Goal: Task Accomplishment & Management: Use online tool/utility

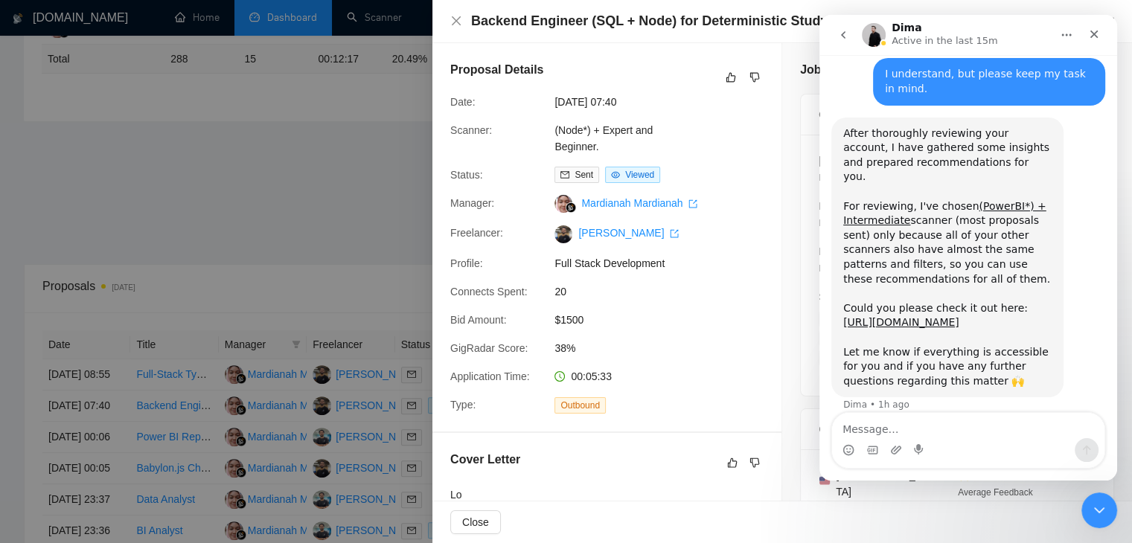
scroll to position [940, 0]
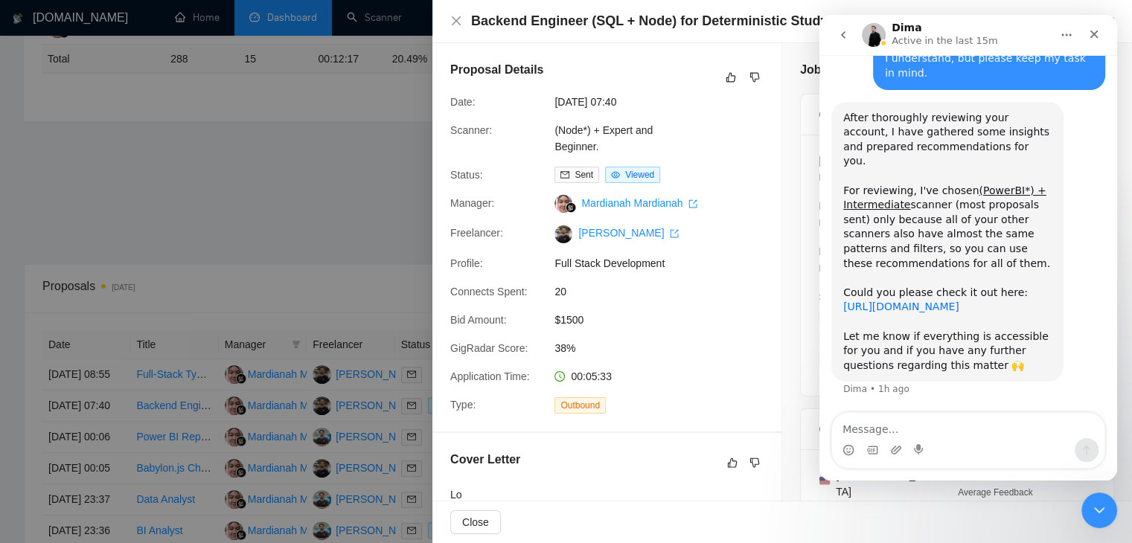
click at [873, 304] on link "[URL][DOMAIN_NAME]" at bounding box center [901, 307] width 116 height 12
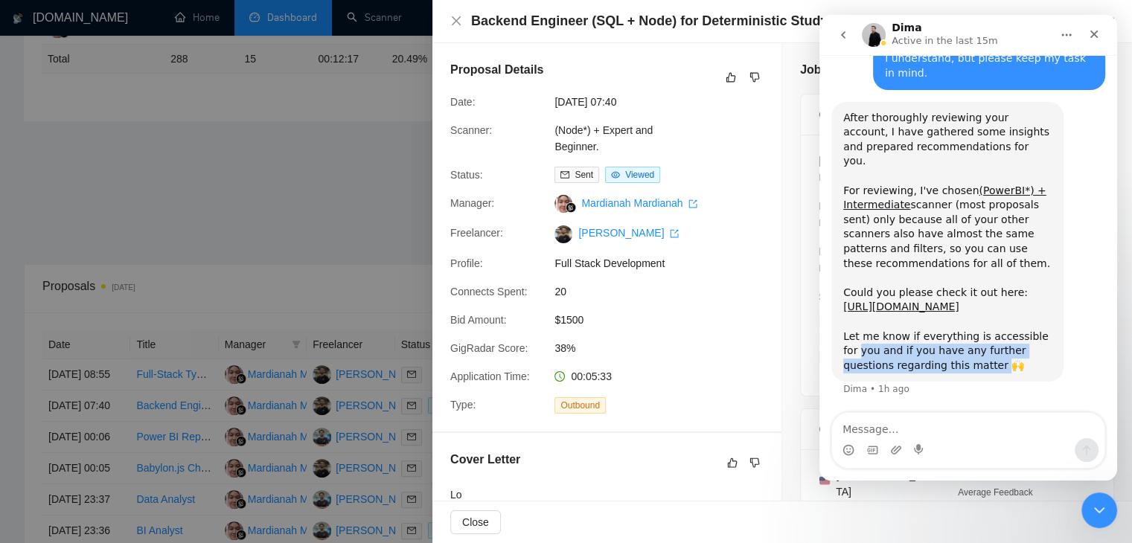
drag, startPoint x: 943, startPoint y: 370, endPoint x: 840, endPoint y: 347, distance: 106.0
click at [840, 347] on div "After thoroughly reviewing your account, I have gathered some insights and prep…" at bounding box center [947, 242] width 232 height 281
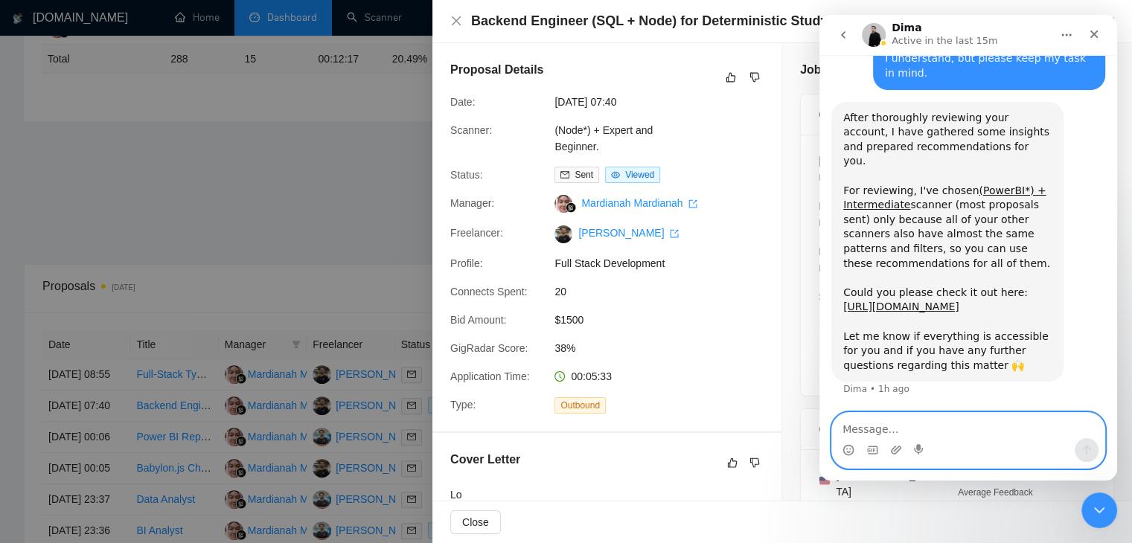
click at [894, 429] on textarea "Message…" at bounding box center [968, 425] width 272 height 25
type textarea "Okay, let me make the required chnages"
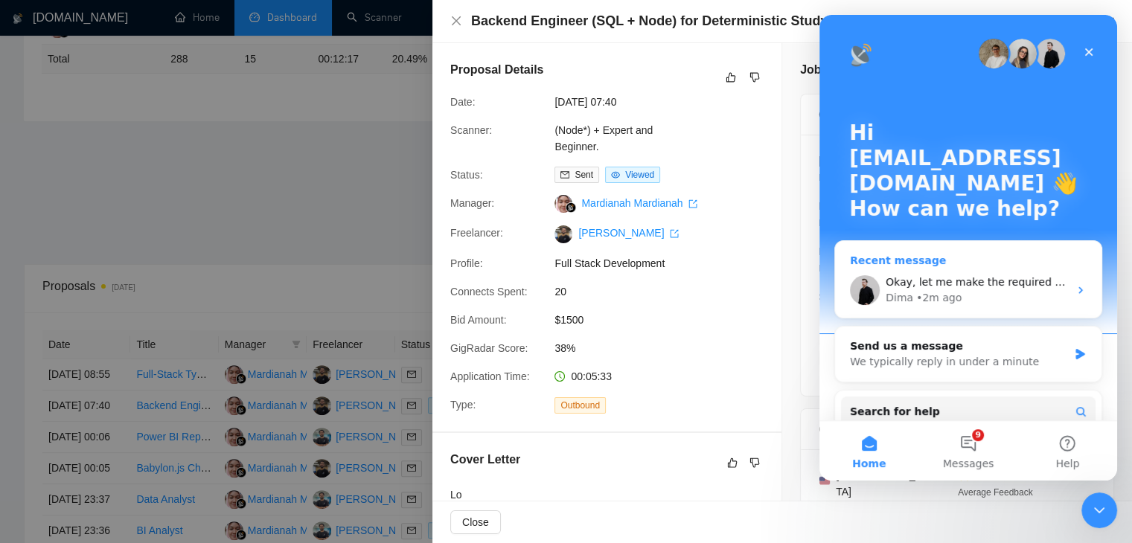
click at [987, 295] on div "Dima • 2m ago" at bounding box center [976, 298] width 183 height 16
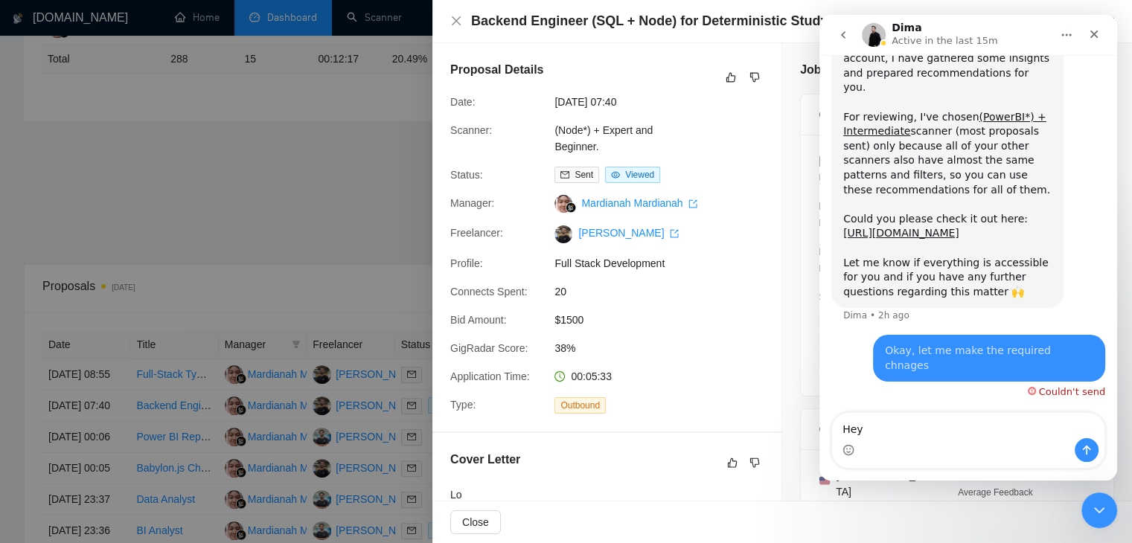
scroll to position [1029, 0]
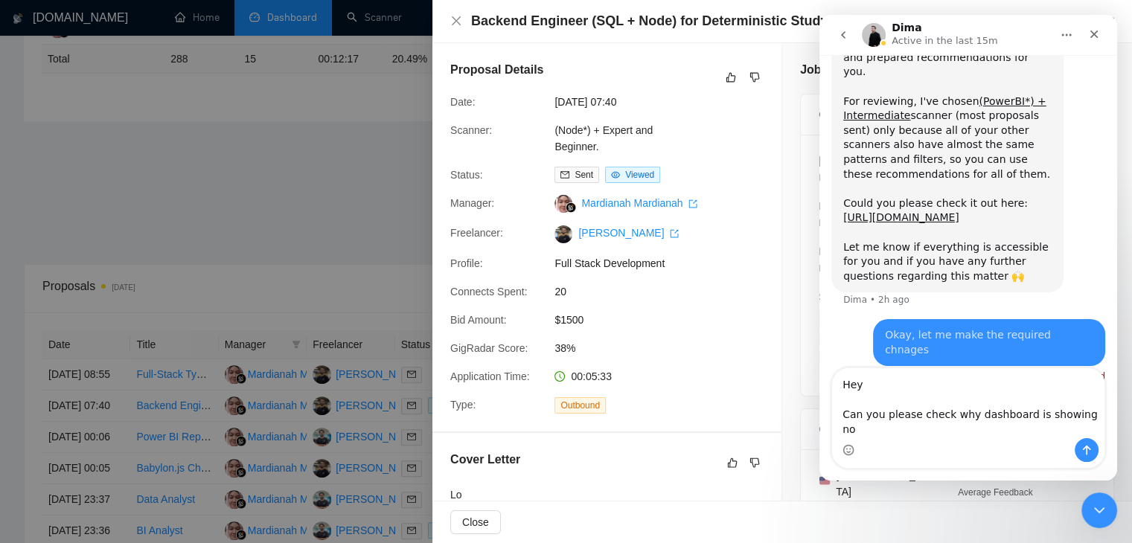
type textarea "Hey Can you please check why dashboard is showing no"
click at [277, 200] on div at bounding box center [566, 271] width 1132 height 543
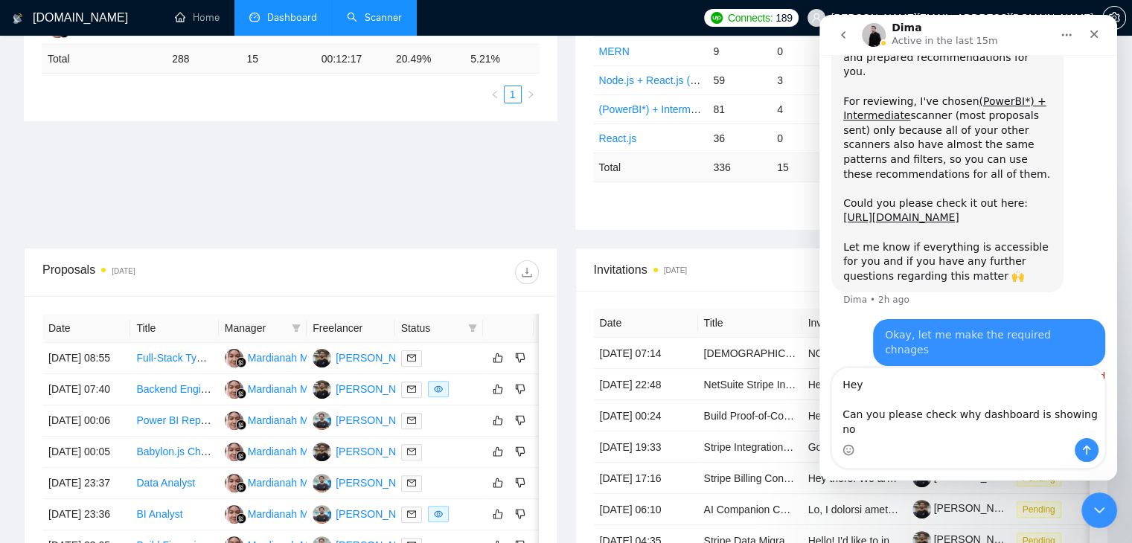
click at [377, 11] on link "Scanner" at bounding box center [374, 17] width 55 height 13
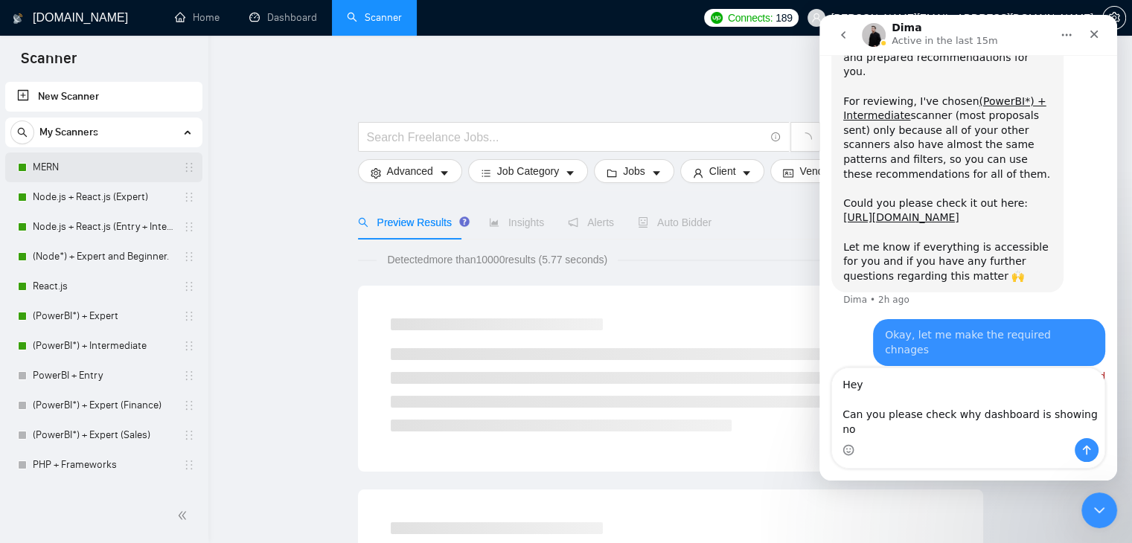
click at [131, 176] on link "MERN" at bounding box center [103, 168] width 141 height 30
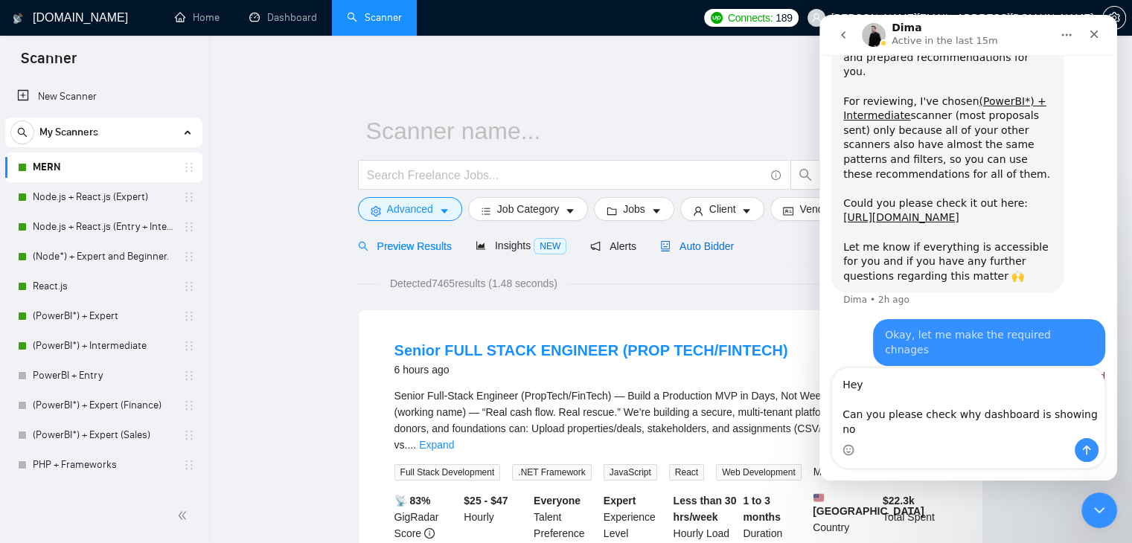
click at [679, 240] on span "Auto Bidder" at bounding box center [697, 246] width 74 height 12
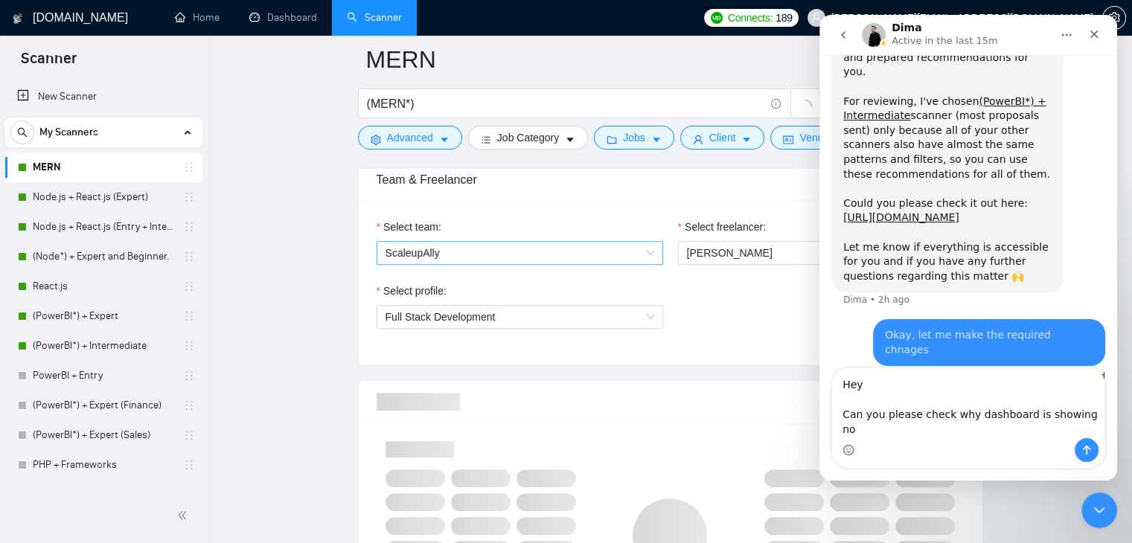
scroll to position [775, 0]
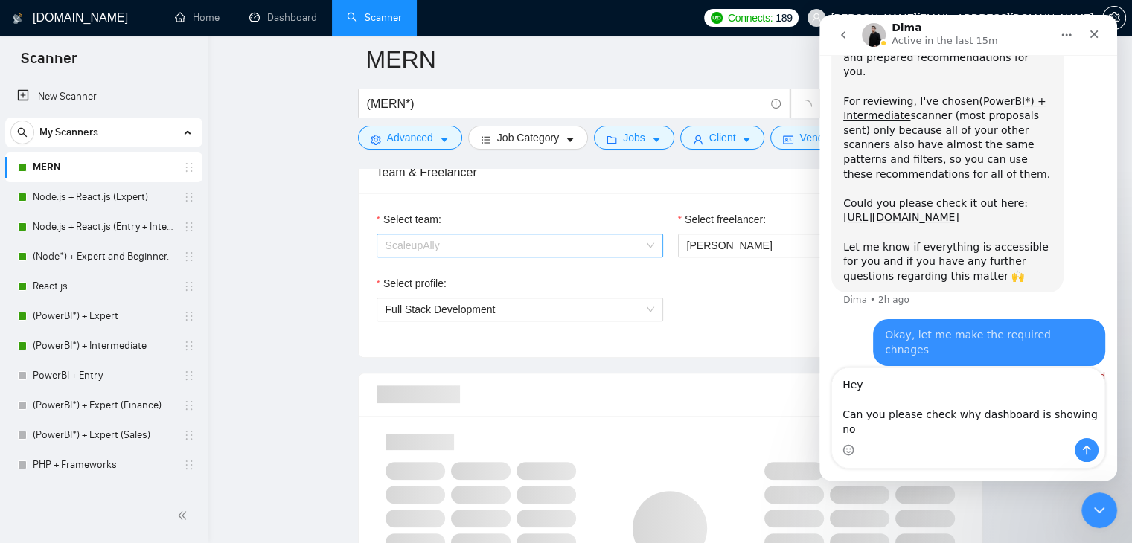
click at [592, 240] on span "ScaleupAlly" at bounding box center [519, 245] width 269 height 22
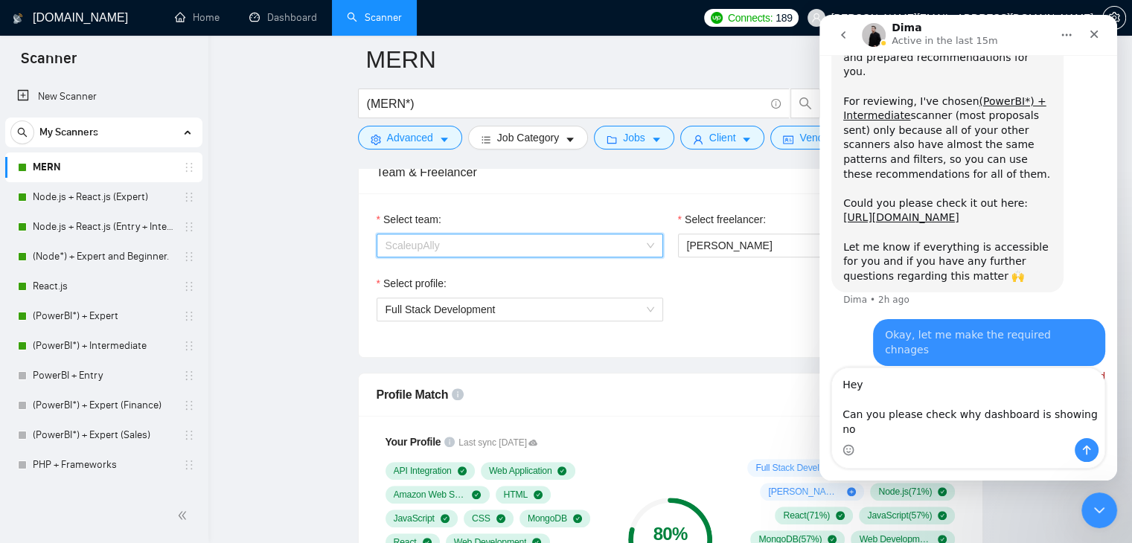
click at [592, 240] on span "ScaleupAlly" at bounding box center [519, 245] width 269 height 22
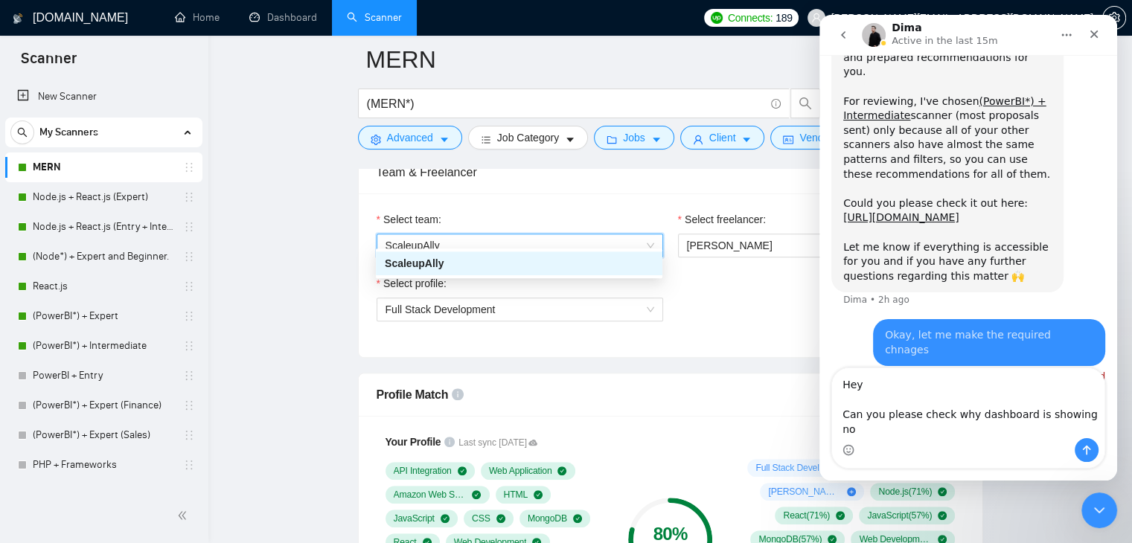
click at [592, 240] on span "ScaleupAlly" at bounding box center [519, 245] width 269 height 22
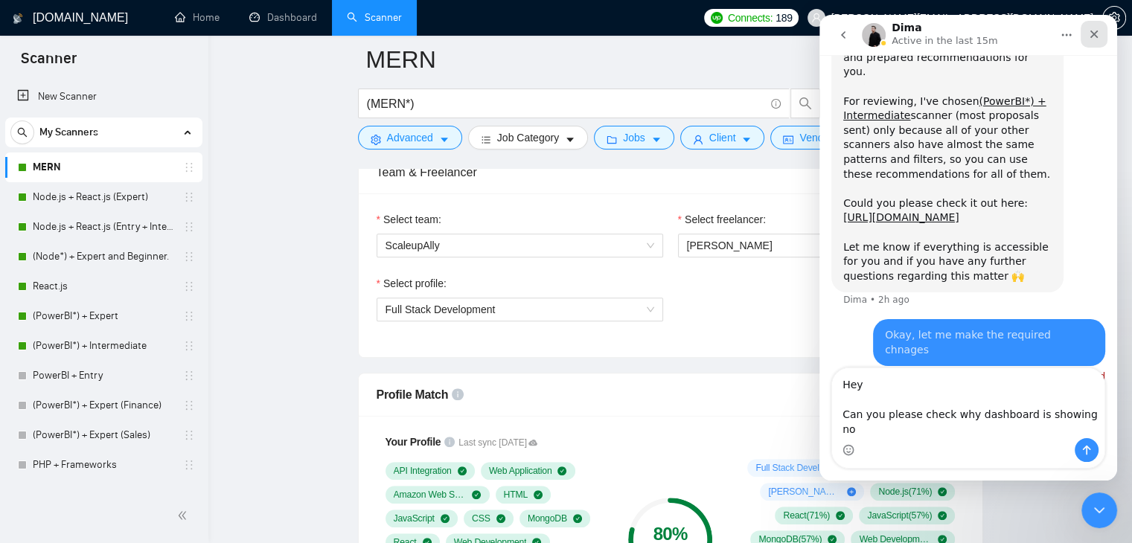
click at [1095, 33] on icon "Close" at bounding box center [1094, 35] width 8 height 8
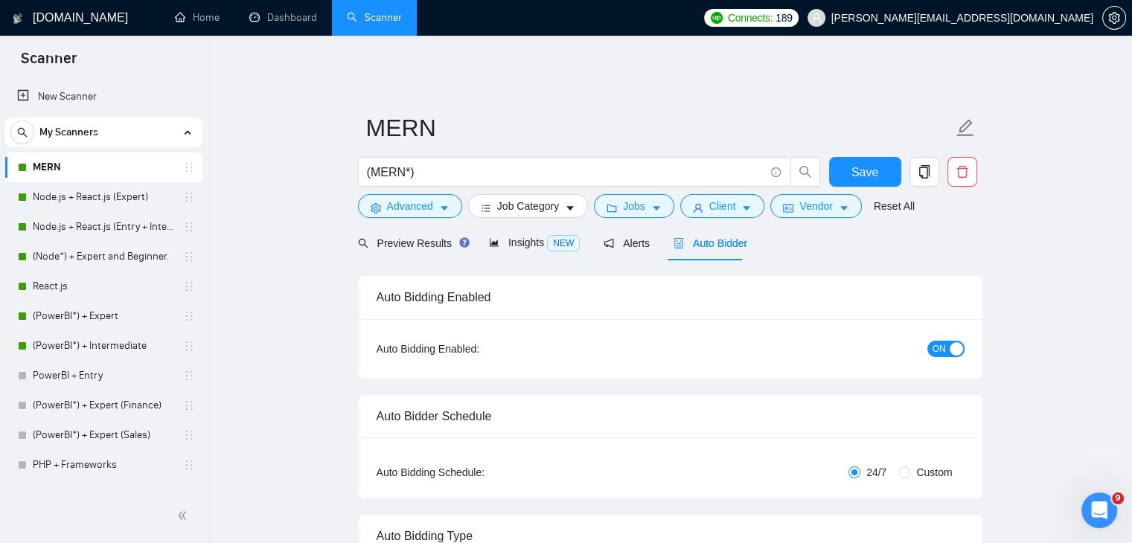
scroll to position [0, 0]
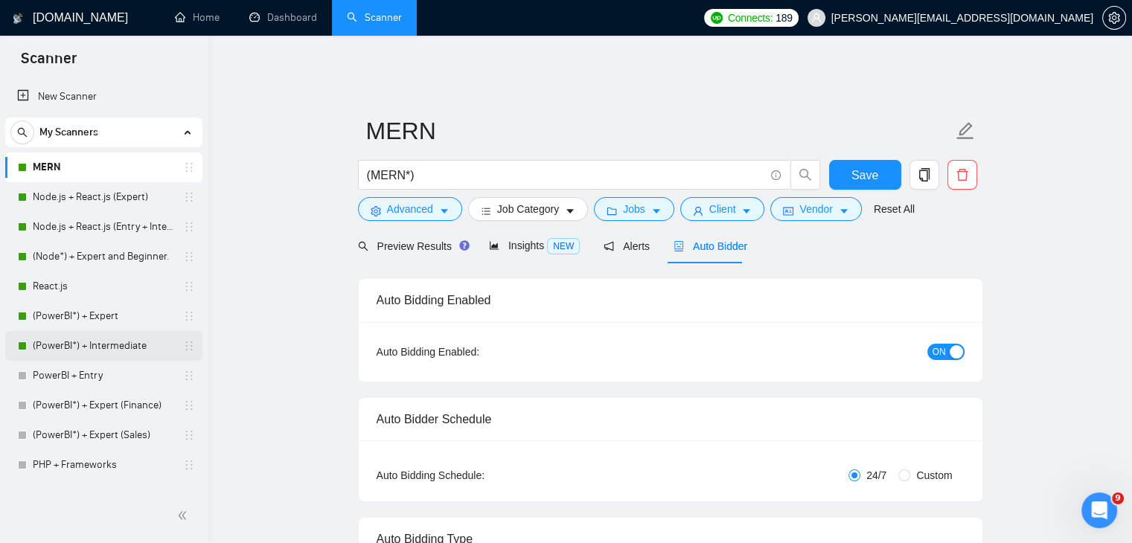
click at [91, 334] on link "(PowerBI*) + Intermediate" at bounding box center [103, 346] width 141 height 30
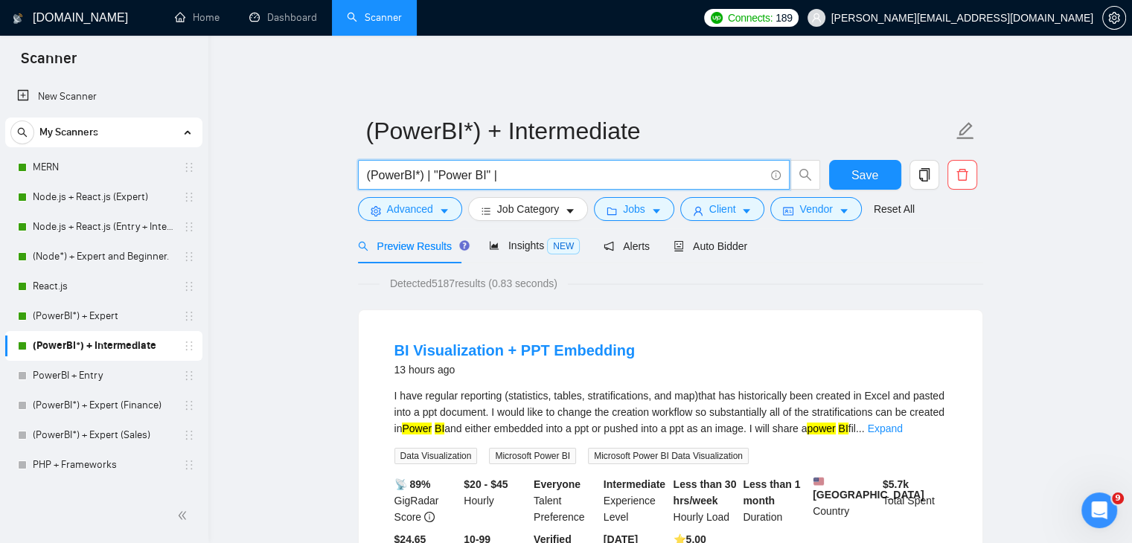
drag, startPoint x: 526, startPoint y: 164, endPoint x: 344, endPoint y: 154, distance: 182.6
paste input "("Power BI" | "Power BI/" | "Power BI-" | "/Power BI" | "Power BI," | "Power BI…"
type input "("Power BI" | "Power BI/" | "Power BI-" | "/Power BI" | "Power BI," | "Power BI…"
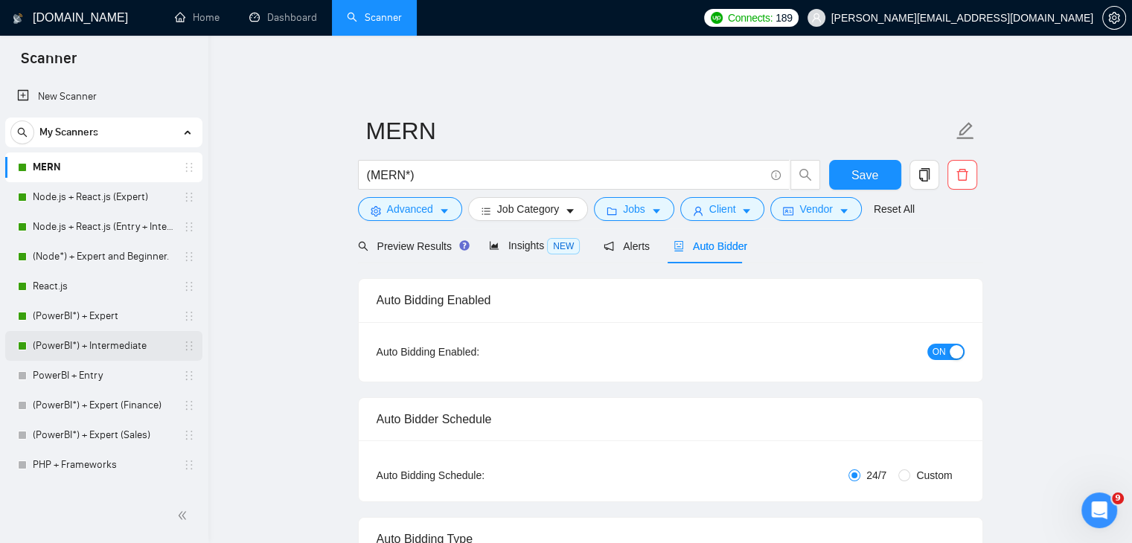
click at [128, 346] on link "(PowerBI*) + Intermediate" at bounding box center [103, 346] width 141 height 30
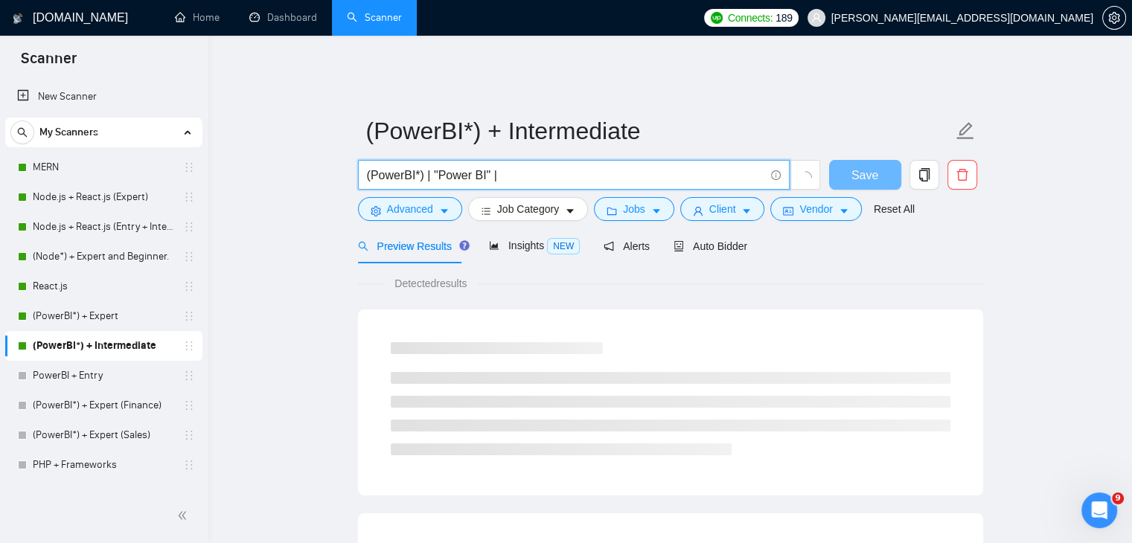
click at [501, 170] on input "(PowerBI*) | "Power BI" |" at bounding box center [565, 175] width 397 height 19
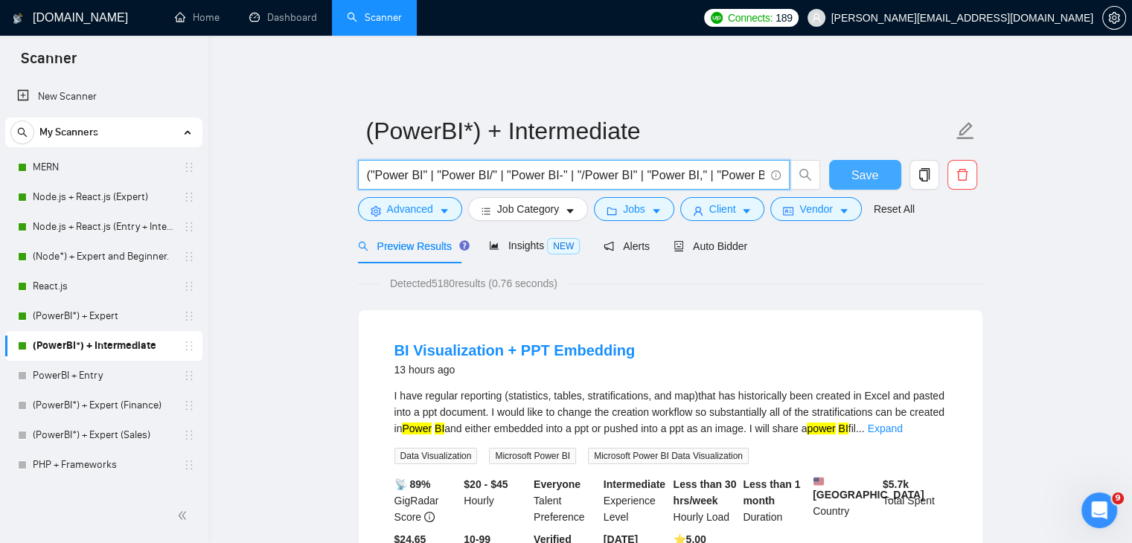
type input "("Power BI" | "Power BI/" | "Power BI-" | "/Power BI" | "Power BI," | "Power BI…"
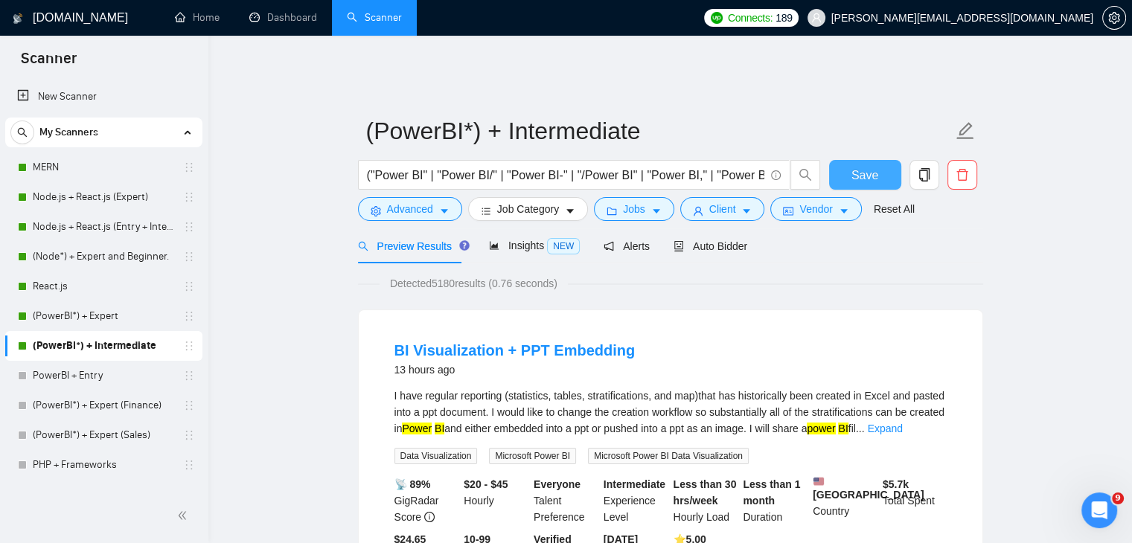
click at [867, 167] on span "Save" at bounding box center [864, 175] width 27 height 19
click at [555, 170] on input "("Power BI" | "Power BI/" | "Power BI-" | "/Power BI" | "Power BI," | "Power BI…" at bounding box center [565, 175] width 397 height 19
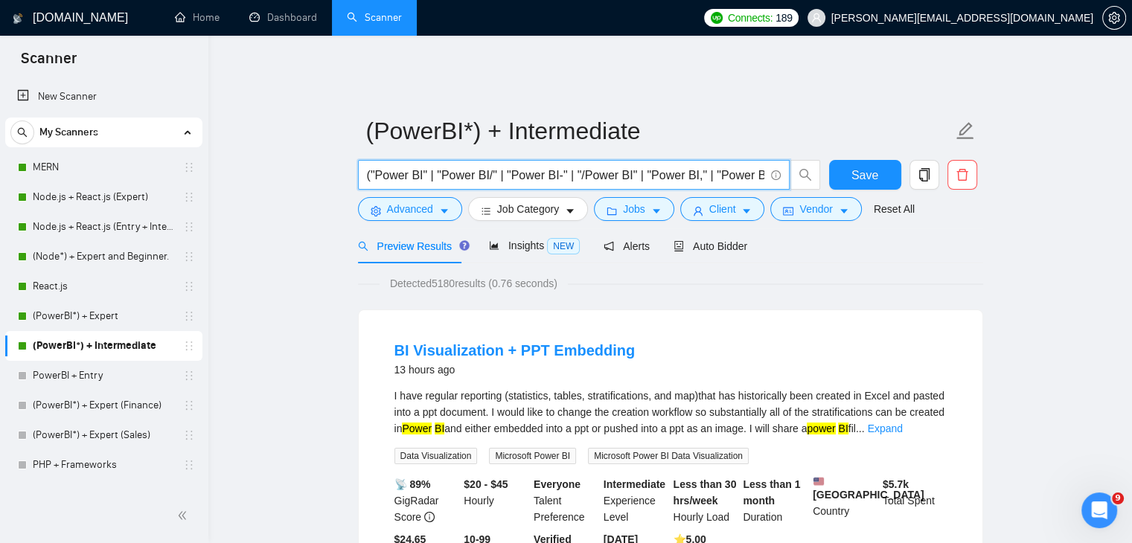
click at [440, 166] on input "("Power BI" | "Power BI/" | "Power BI-" | "/Power BI" | "Power BI," | "Power BI…" at bounding box center [565, 175] width 397 height 19
click at [85, 325] on link "(PowerBI*) + Expert" at bounding box center [103, 316] width 141 height 30
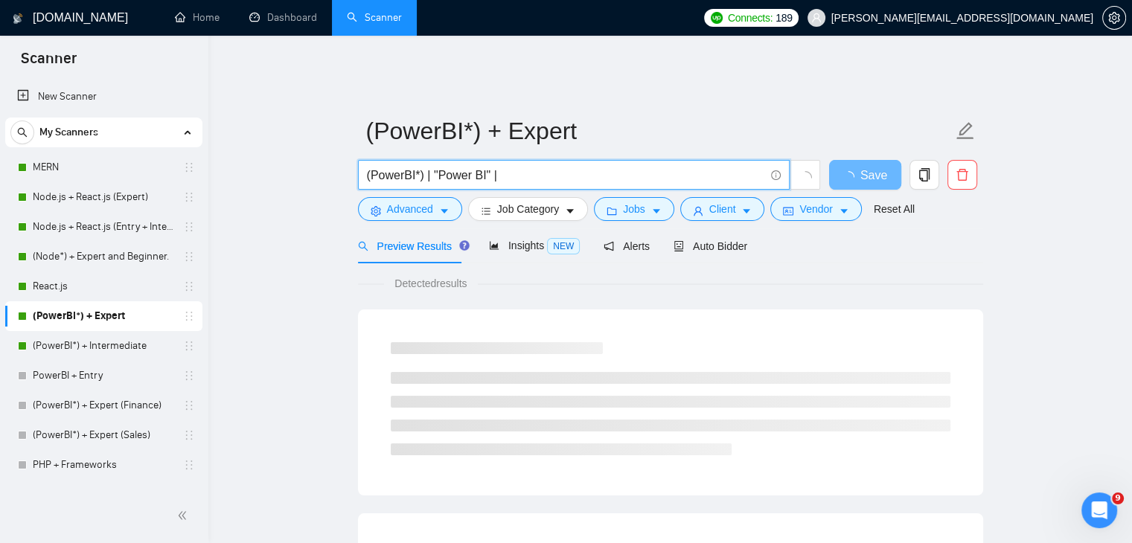
click at [560, 170] on input "(PowerBI*) | "Power BI" |" at bounding box center [565, 175] width 397 height 19
paste input "("Power BI" | "Power BI/" | "Power BI-" | "/Power BI" | "Power BI," | "Power BI…"
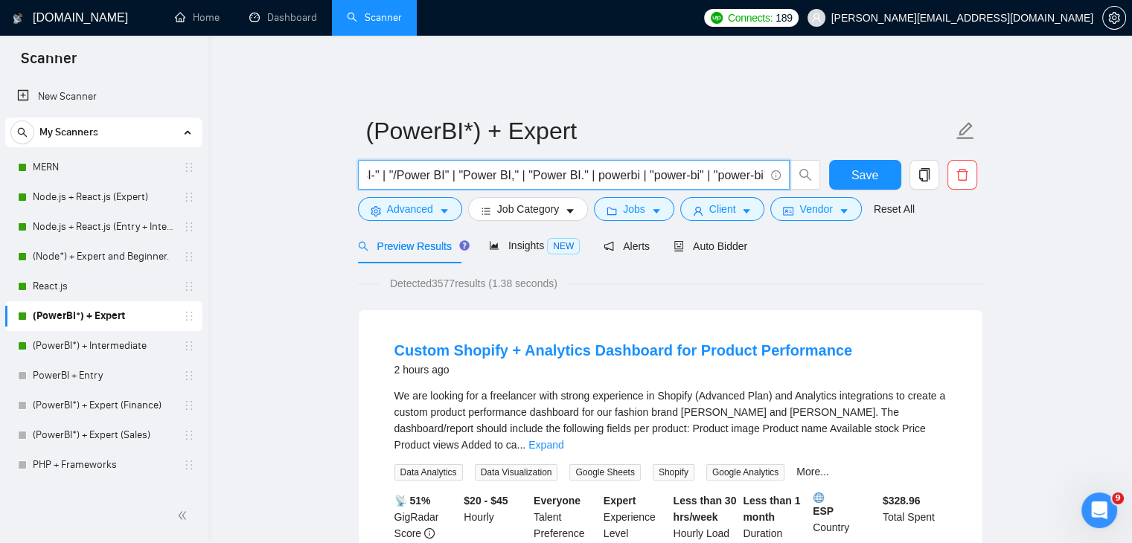
type input "("Power BI" | "Power BI/" | "Power BI-" | "/Power BI" | "Power BI," | "Power BI…"
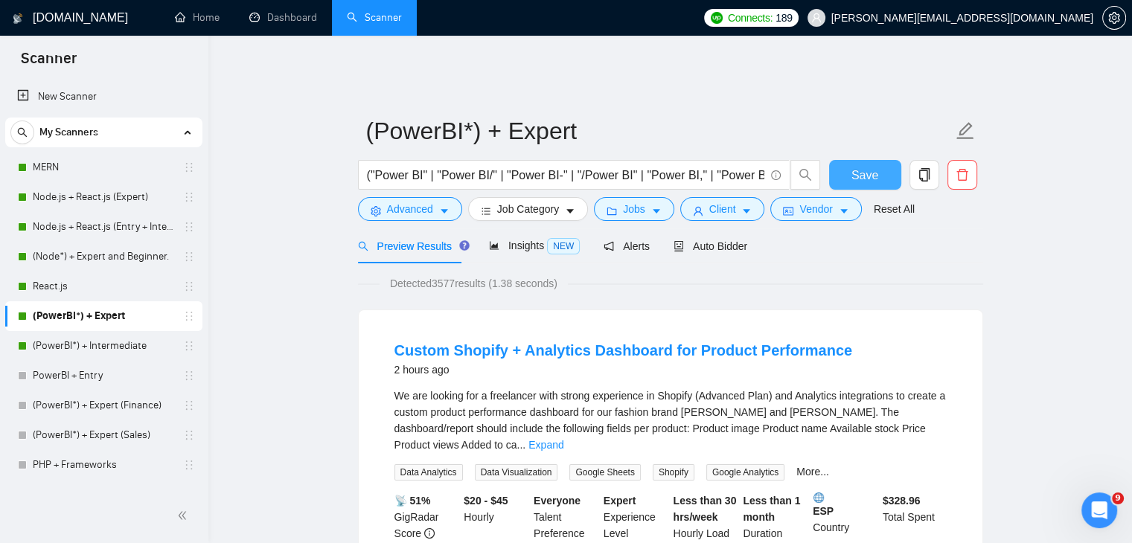
click at [850, 160] on button "Save" at bounding box center [865, 175] width 72 height 30
click at [792, 197] on button "Vendor" at bounding box center [815, 209] width 91 height 24
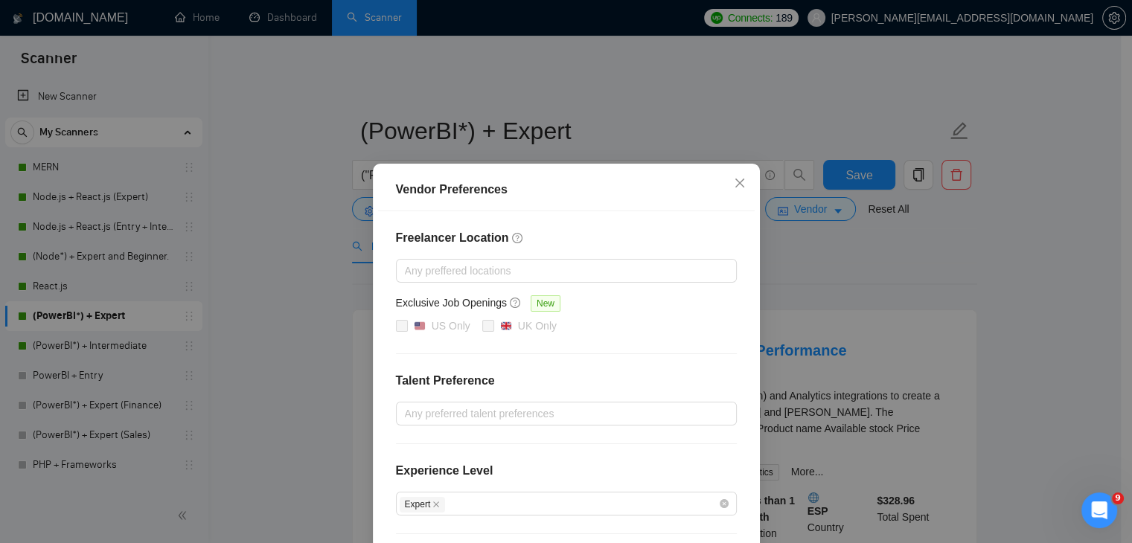
scroll to position [144, 0]
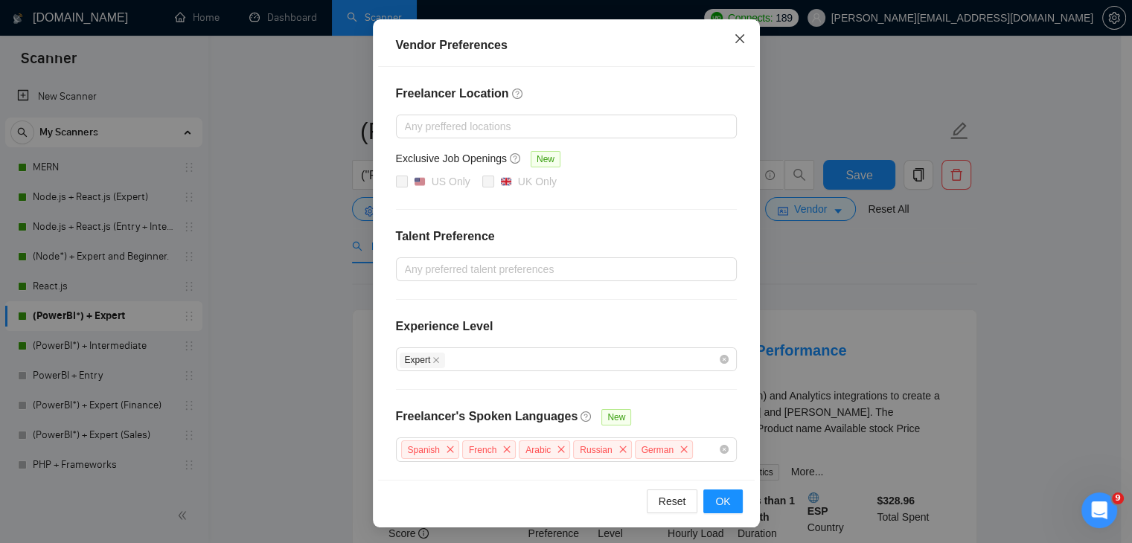
click at [734, 42] on icon "close" at bounding box center [740, 39] width 12 height 12
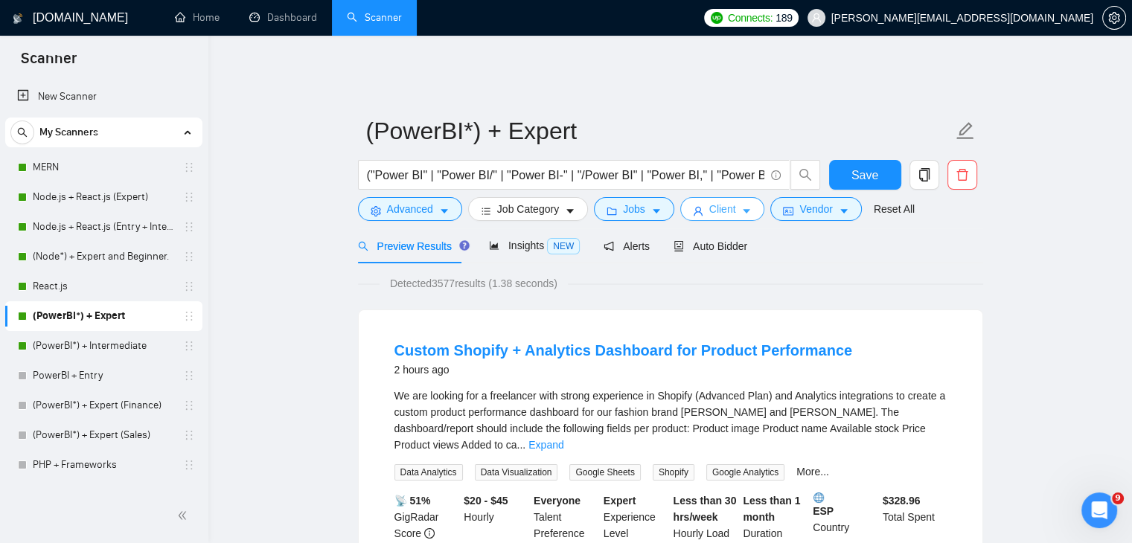
click at [723, 203] on span "Client" at bounding box center [722, 209] width 27 height 16
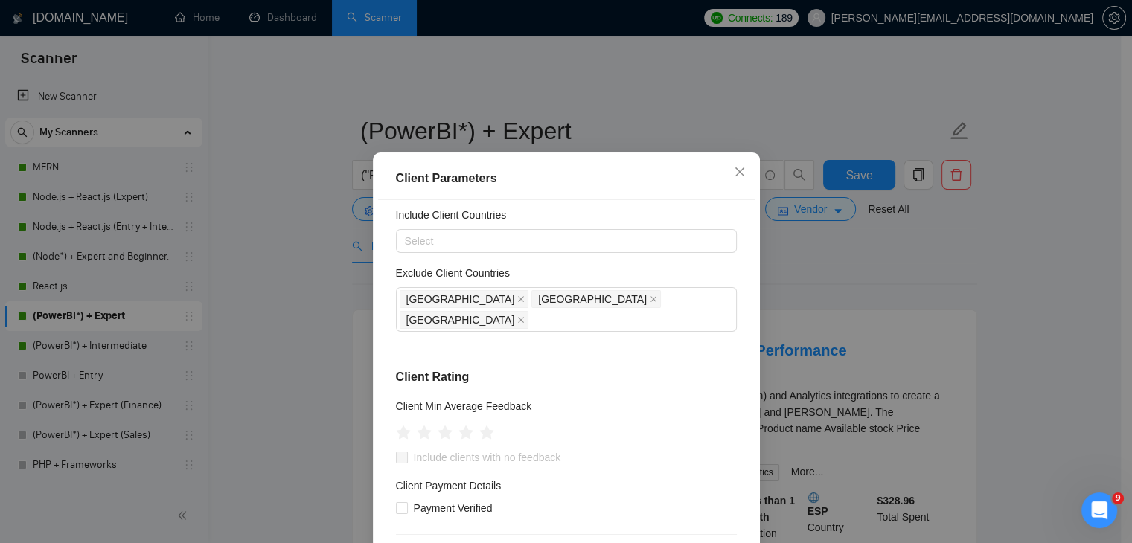
scroll to position [59, 0]
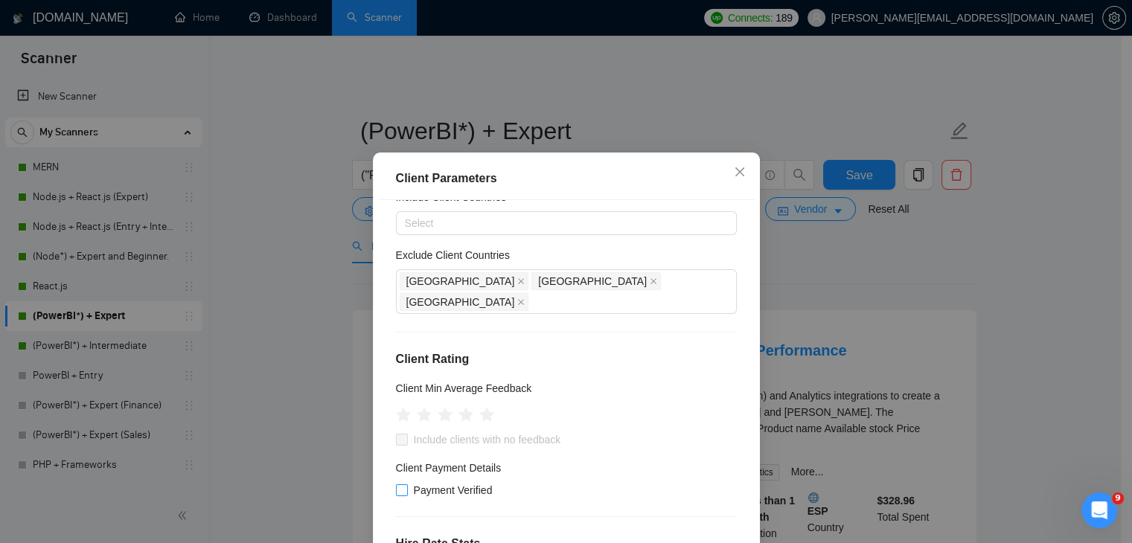
click at [396, 484] on input "Payment Verified" at bounding box center [401, 489] width 10 height 10
checkbox input "true"
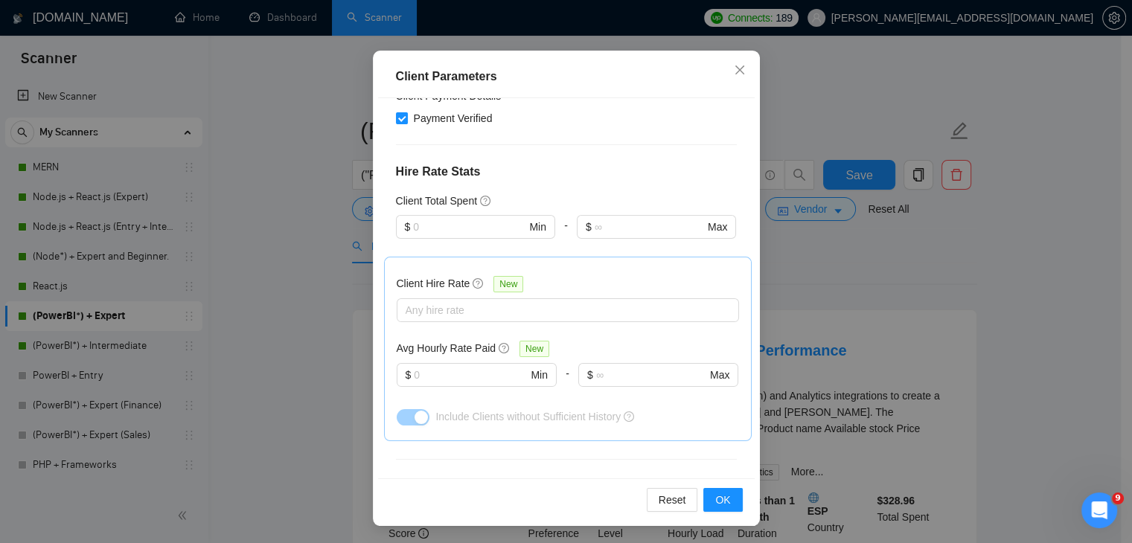
scroll to position [330, 0]
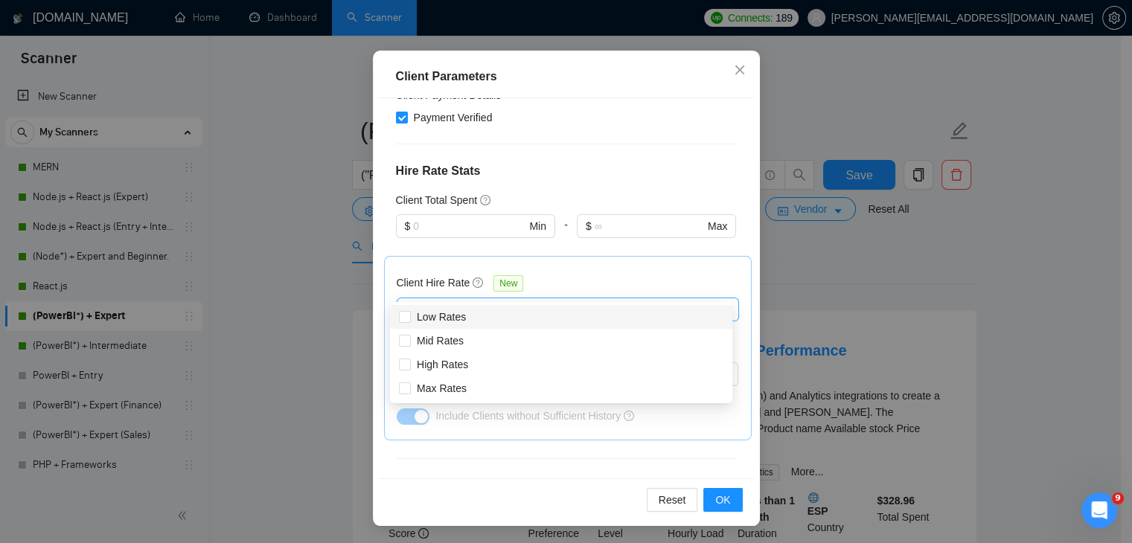
click at [542, 301] on div at bounding box center [560, 310] width 320 height 18
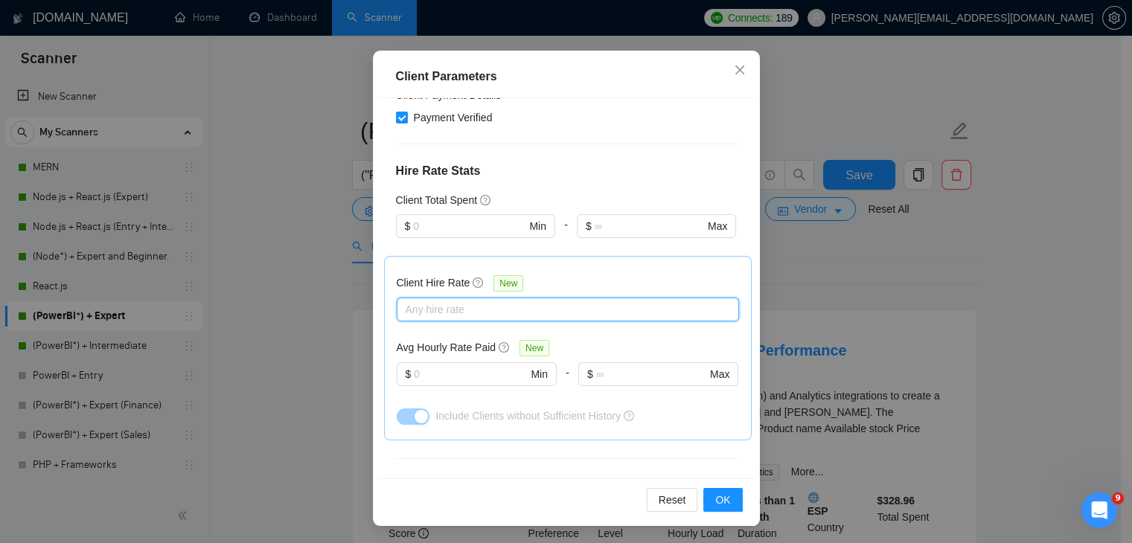
scroll to position [548, 0]
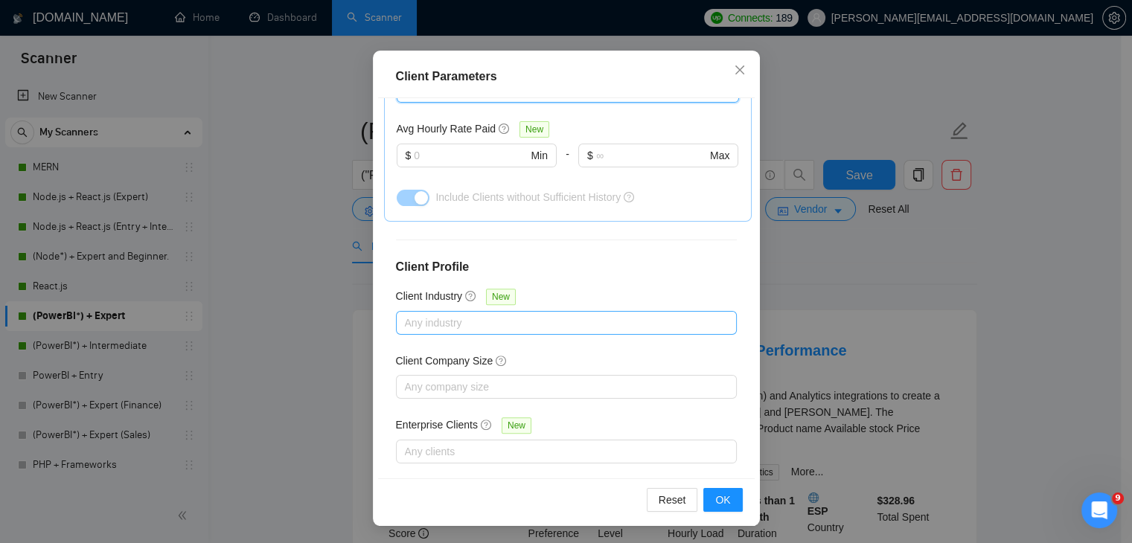
click at [507, 314] on div at bounding box center [559, 323] width 318 height 18
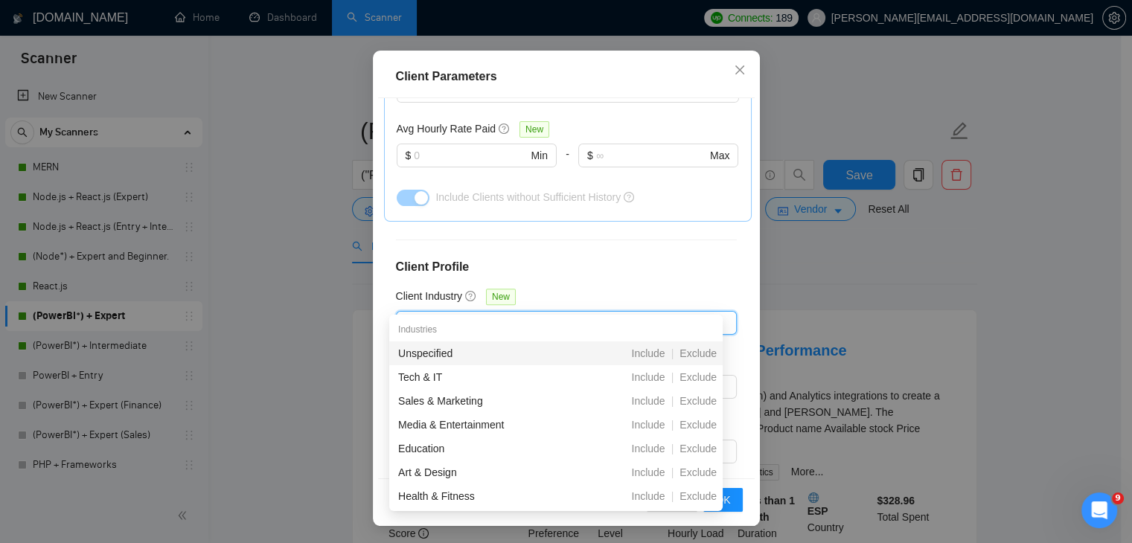
click at [507, 314] on div at bounding box center [559, 323] width 318 height 18
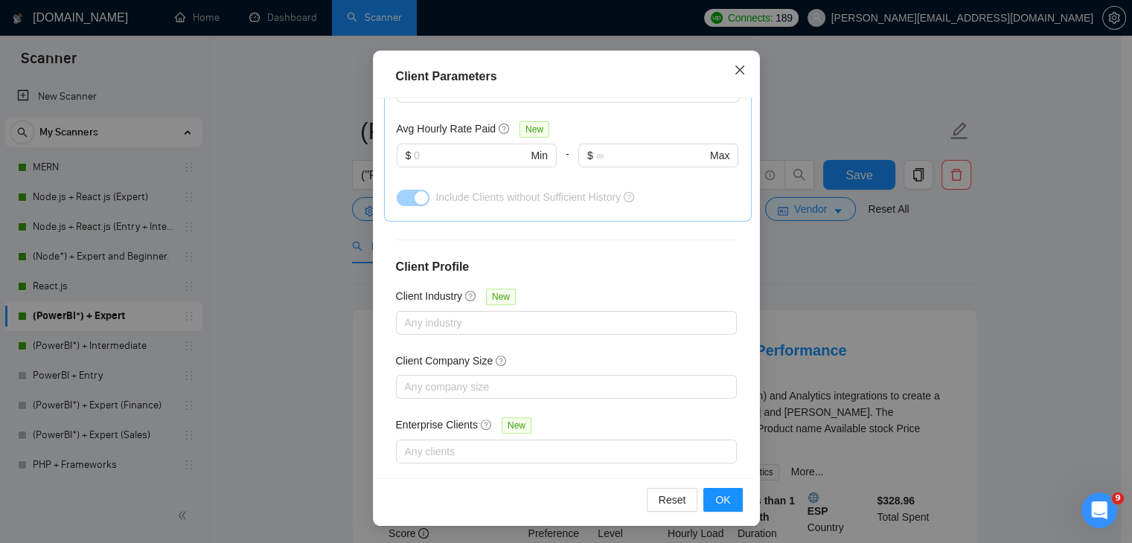
click at [725, 73] on span "Close" at bounding box center [740, 71] width 40 height 40
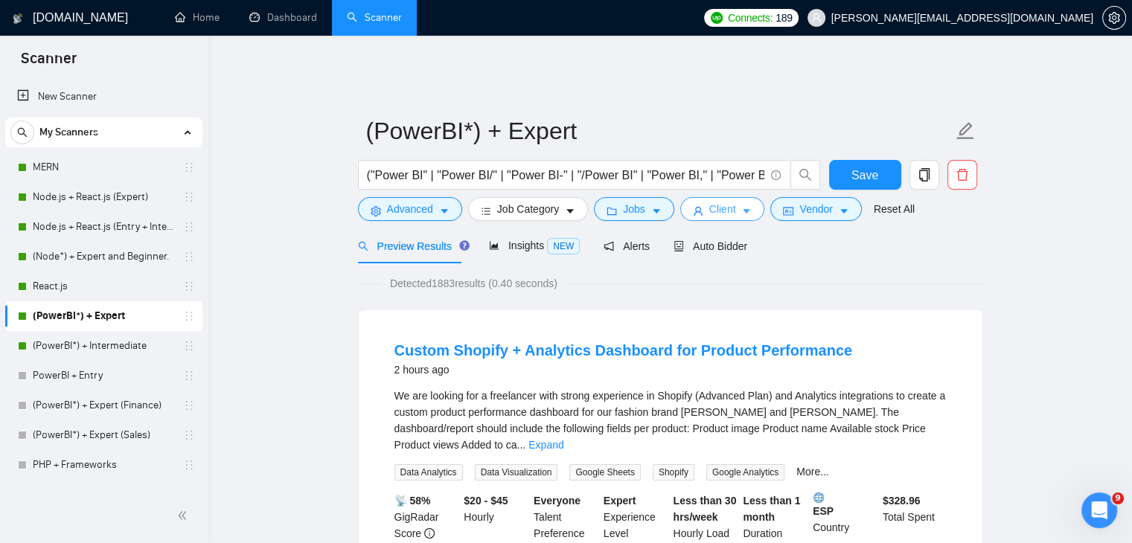
scroll to position [0, 0]
click at [717, 201] on span "Client" at bounding box center [722, 209] width 27 height 16
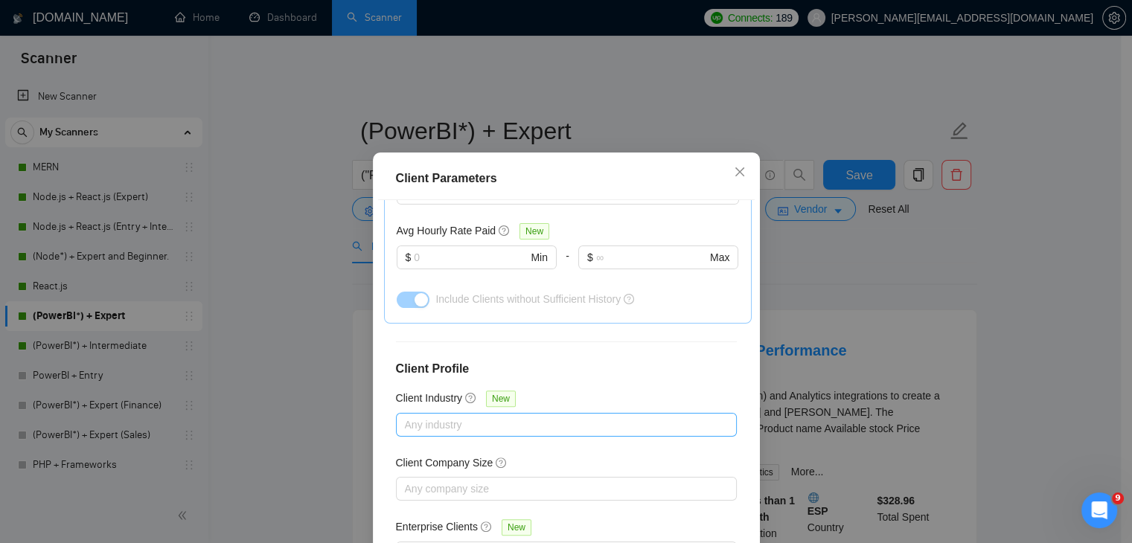
scroll to position [102, 0]
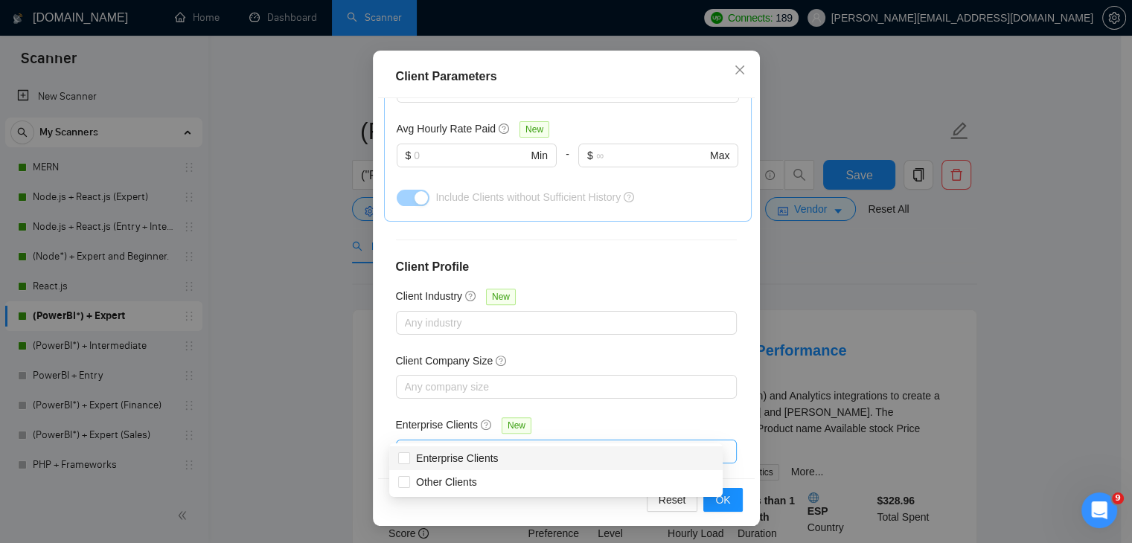
click at [506, 443] on div at bounding box center [559, 452] width 318 height 18
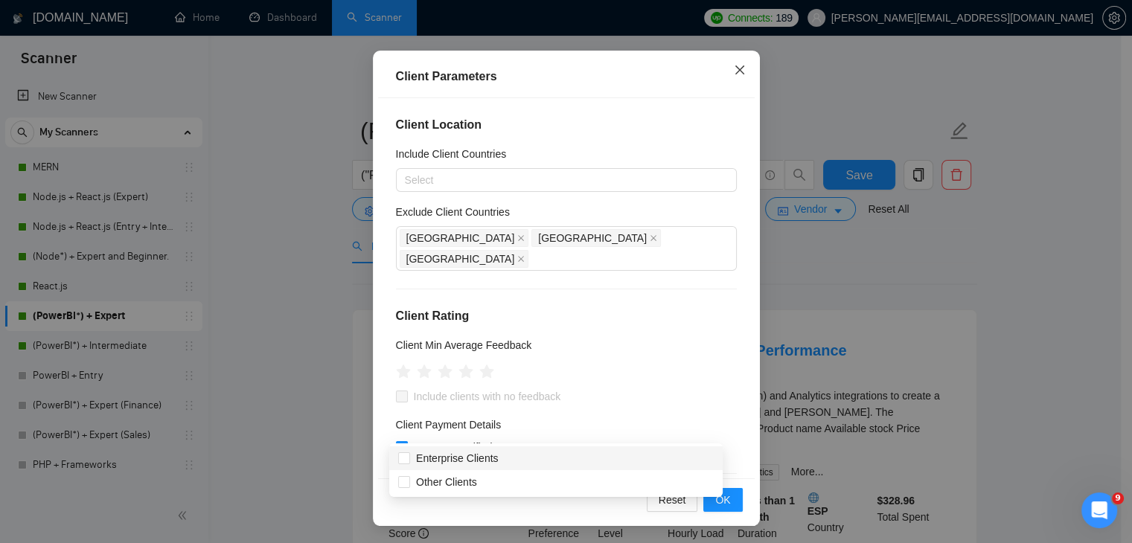
click at [738, 66] on icon "close" at bounding box center [740, 70] width 12 height 12
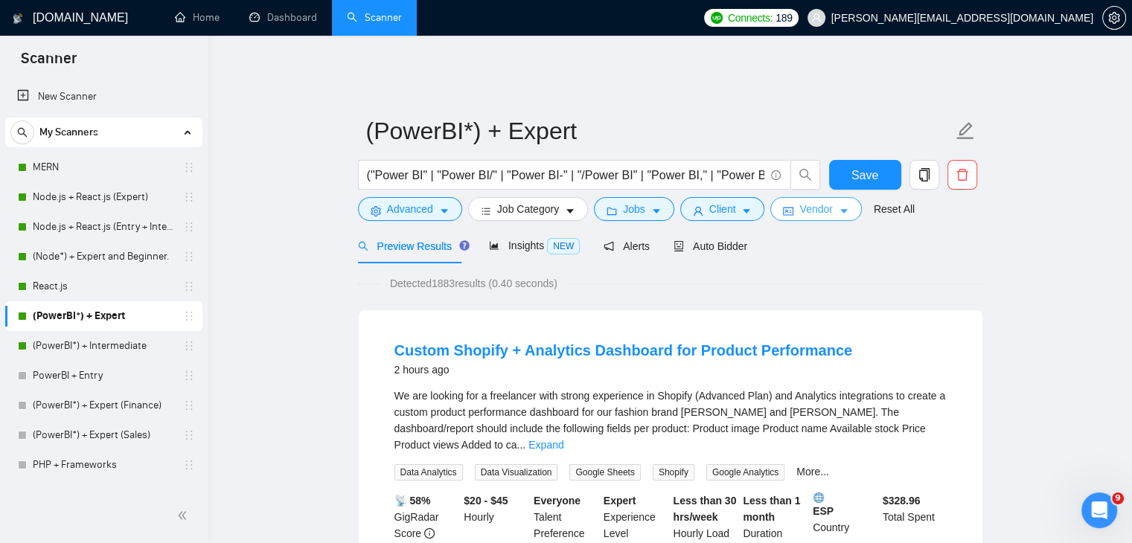
click at [808, 201] on span "Vendor" at bounding box center [815, 209] width 33 height 16
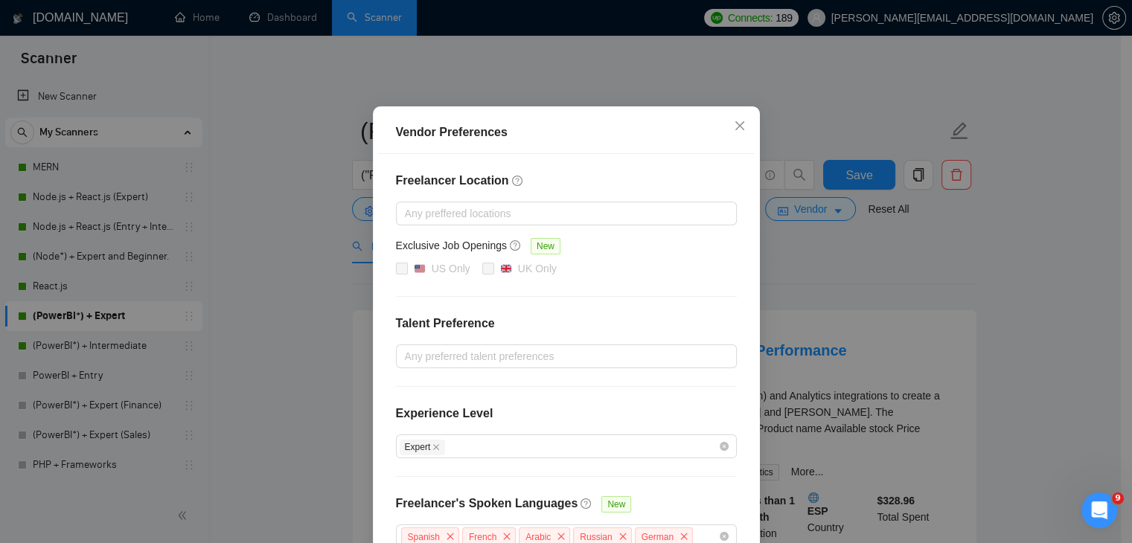
scroll to position [56, 0]
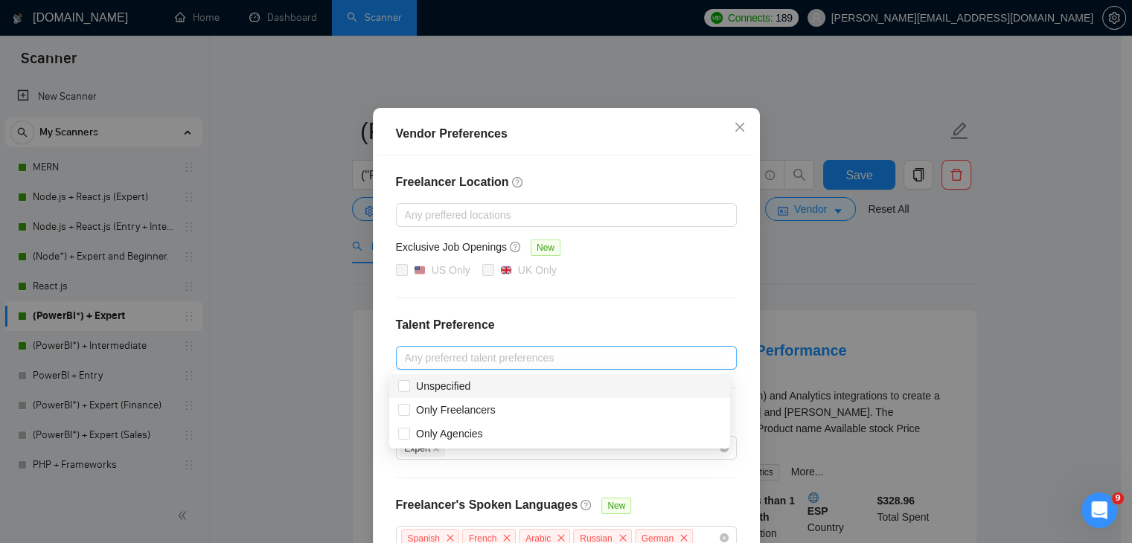
click at [487, 365] on div at bounding box center [559, 358] width 318 height 18
click at [504, 410] on div "Only Freelancers" at bounding box center [559, 410] width 323 height 16
checkbox input "true"
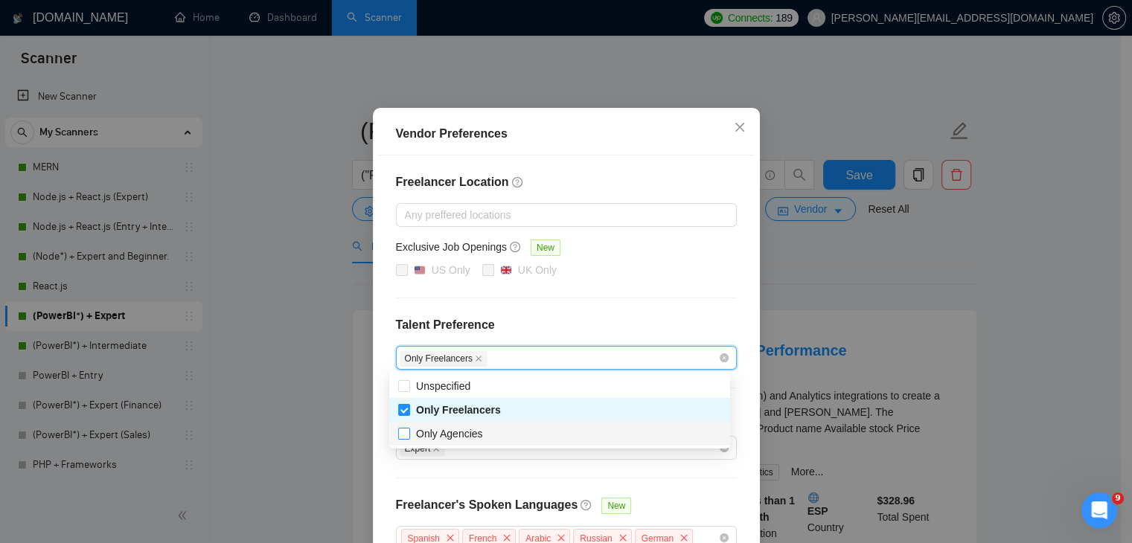
click at [477, 438] on span "Only Agencies" at bounding box center [449, 434] width 67 height 12
click at [409, 438] on input "Only Agencies" at bounding box center [403, 433] width 10 height 10
checkbox input "true"
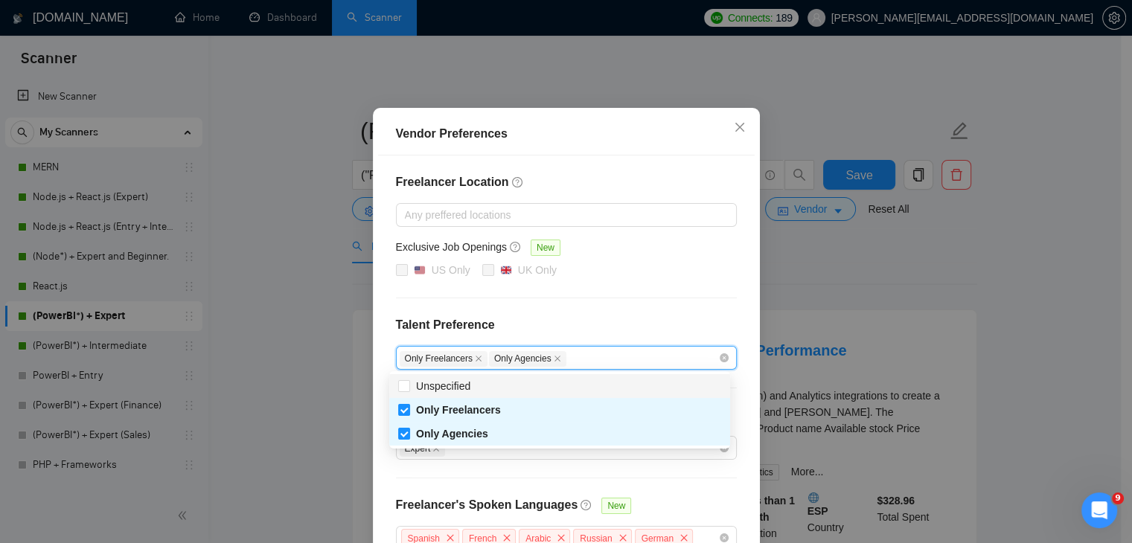
click at [480, 385] on div "Unspecified" at bounding box center [559, 386] width 323 height 16
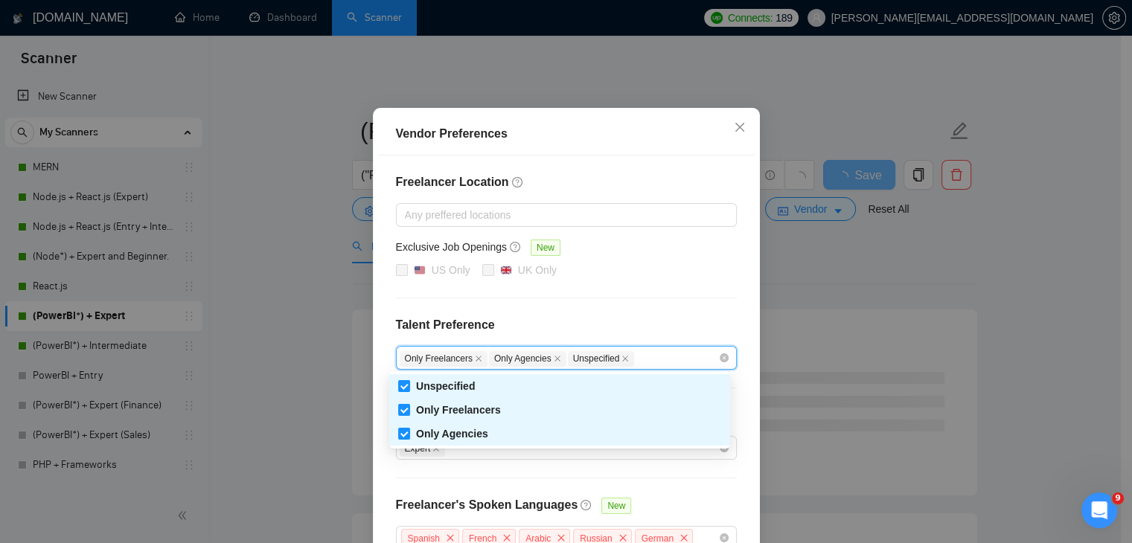
click at [480, 385] on div "Unspecified" at bounding box center [559, 386] width 323 height 16
checkbox input "false"
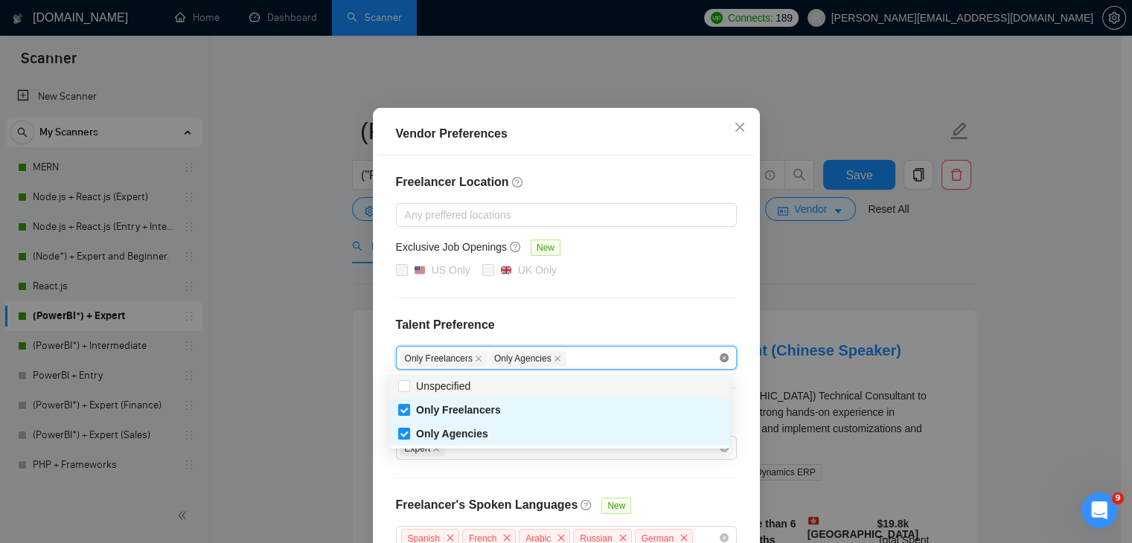
checkbox input "false"
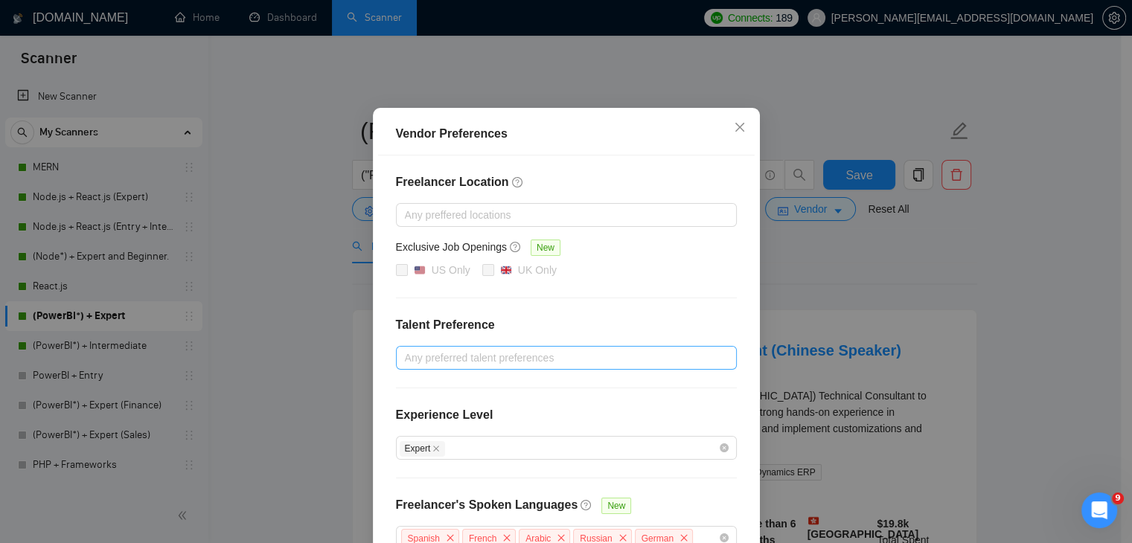
click at [647, 295] on div "Freelancer Location Any preffered locations Exclusive Job Openings New US Only …" at bounding box center [566, 362] width 377 height 413
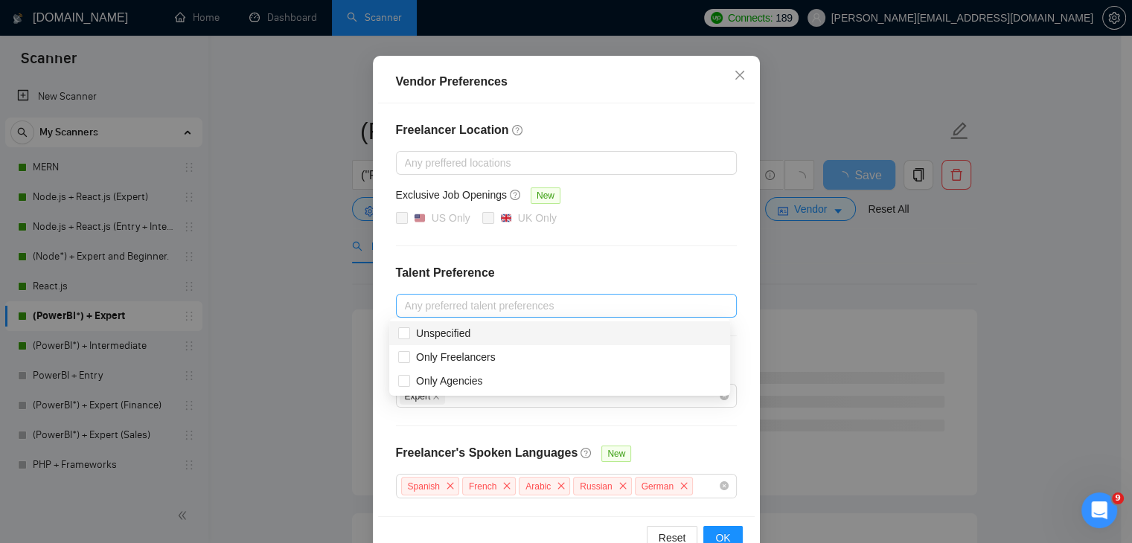
click at [595, 306] on div at bounding box center [559, 306] width 318 height 18
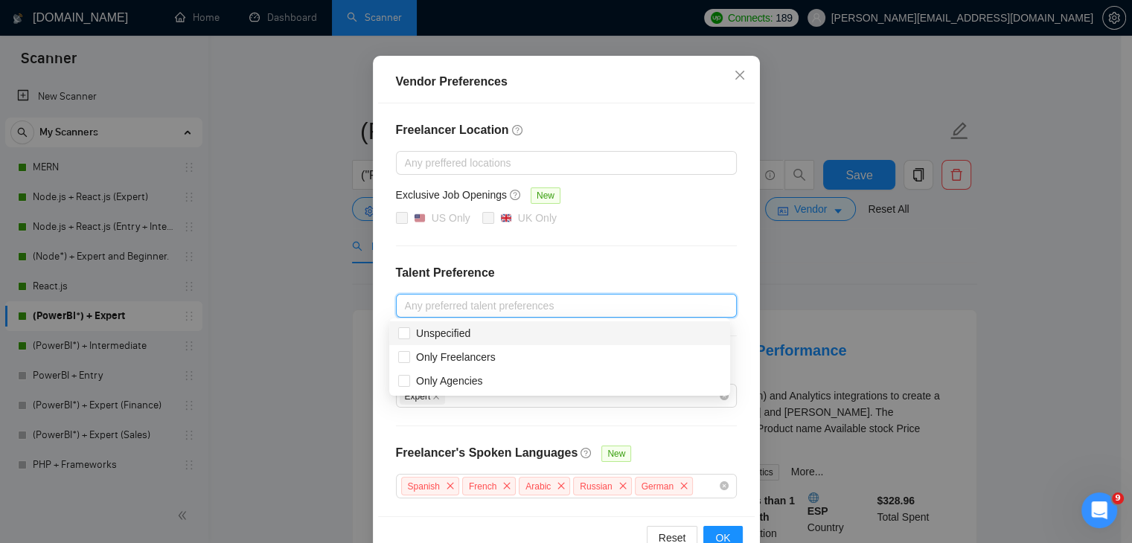
scroll to position [144, 0]
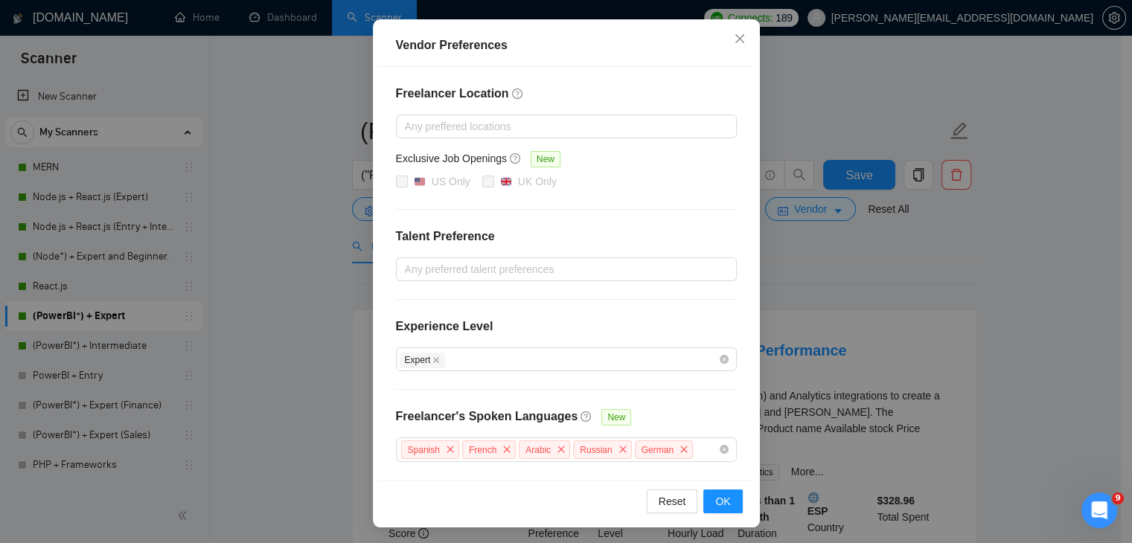
click at [577, 176] on div "US Only [GEOGRAPHIC_DATA] Only" at bounding box center [566, 182] width 341 height 18
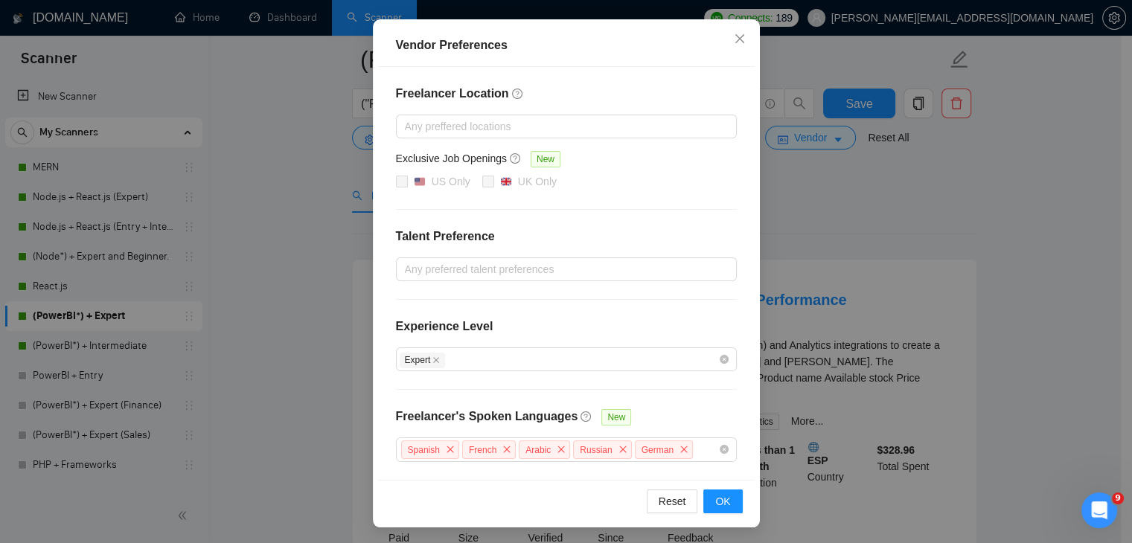
scroll to position [83, 0]
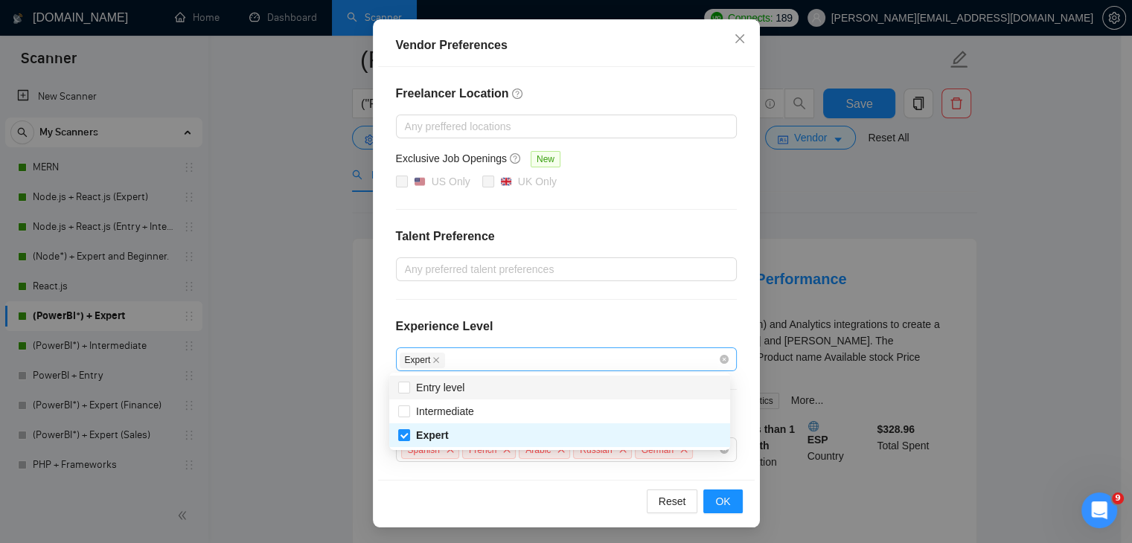
click at [476, 365] on div "Expert" at bounding box center [559, 359] width 318 height 18
click at [606, 285] on div "Freelancer Location Any preffered locations Exclusive Job Openings New US Only …" at bounding box center [566, 273] width 377 height 413
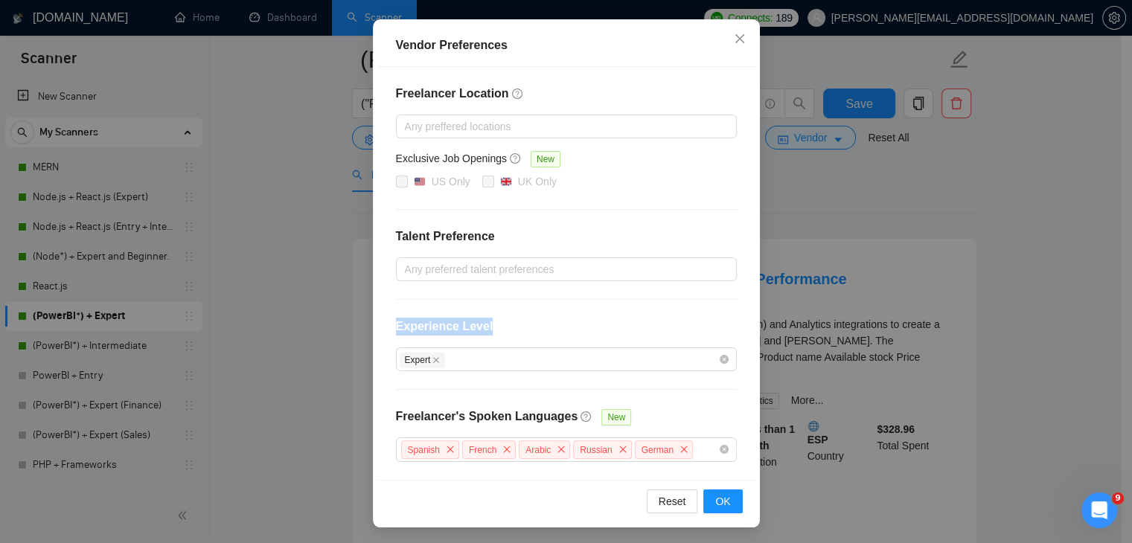
drag, startPoint x: 387, startPoint y: 328, endPoint x: 500, endPoint y: 328, distance: 113.1
click at [500, 328] on div "Freelancer Location Any preffered locations Exclusive Job Openings New US Only …" at bounding box center [566, 273] width 377 height 413
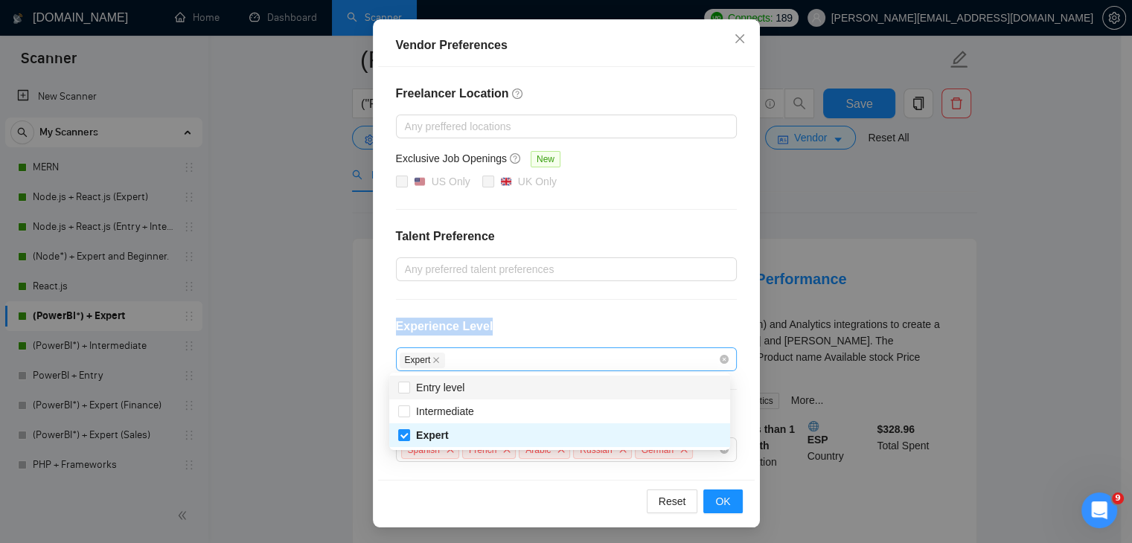
click at [512, 353] on div "Expert" at bounding box center [559, 359] width 318 height 18
click at [592, 304] on div "Freelancer Location Any preffered locations Exclusive Job Openings New US Only …" at bounding box center [566, 273] width 377 height 413
